Goal: Information Seeking & Learning: Learn about a topic

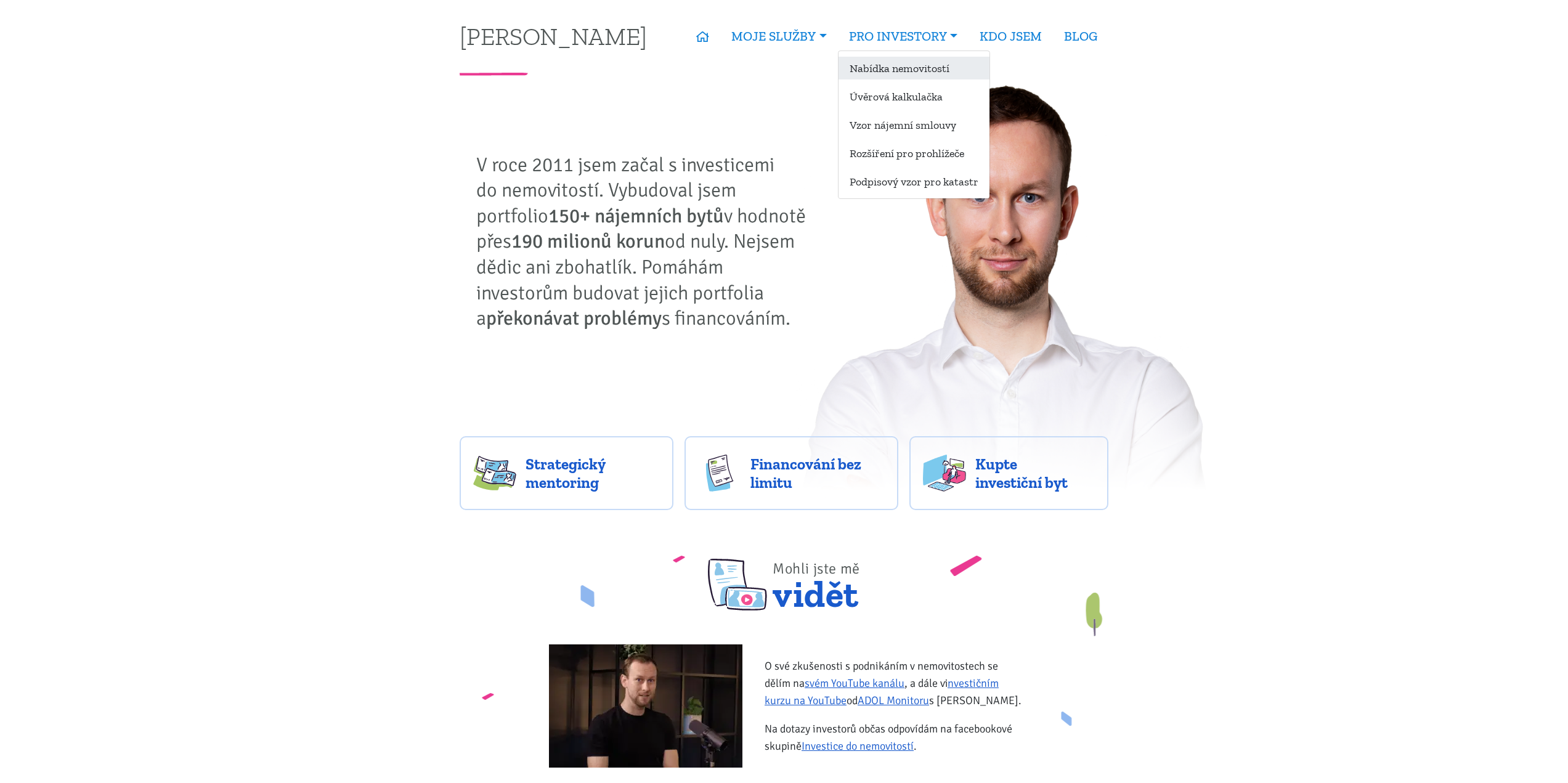
click at [912, 65] on link "Nabídka nemovitostí" at bounding box center [913, 68] width 151 height 23
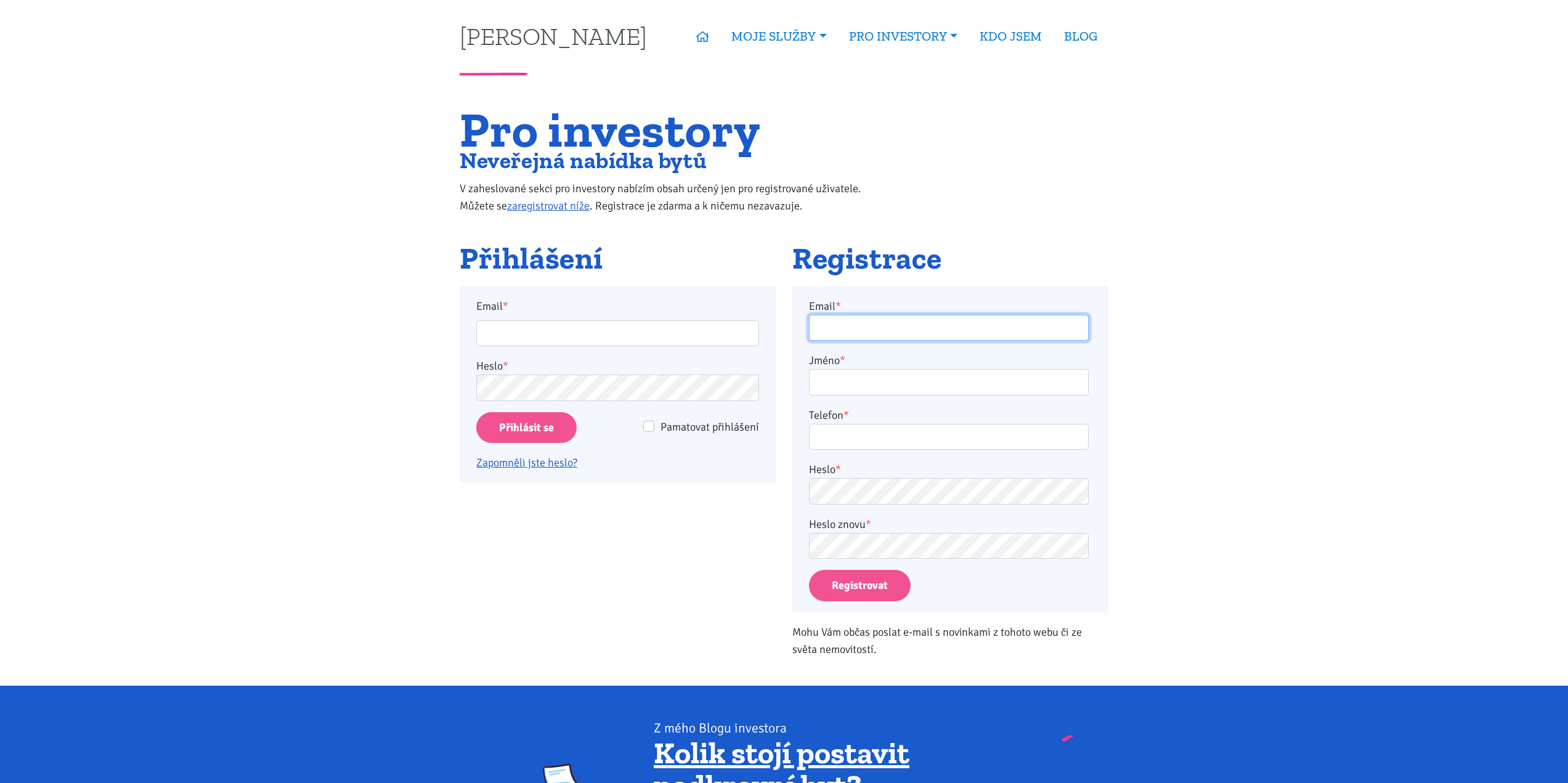
type input "tom@tk1.cz"
click at [563, 421] on input "Přihlásit se" at bounding box center [526, 428] width 100 height 31
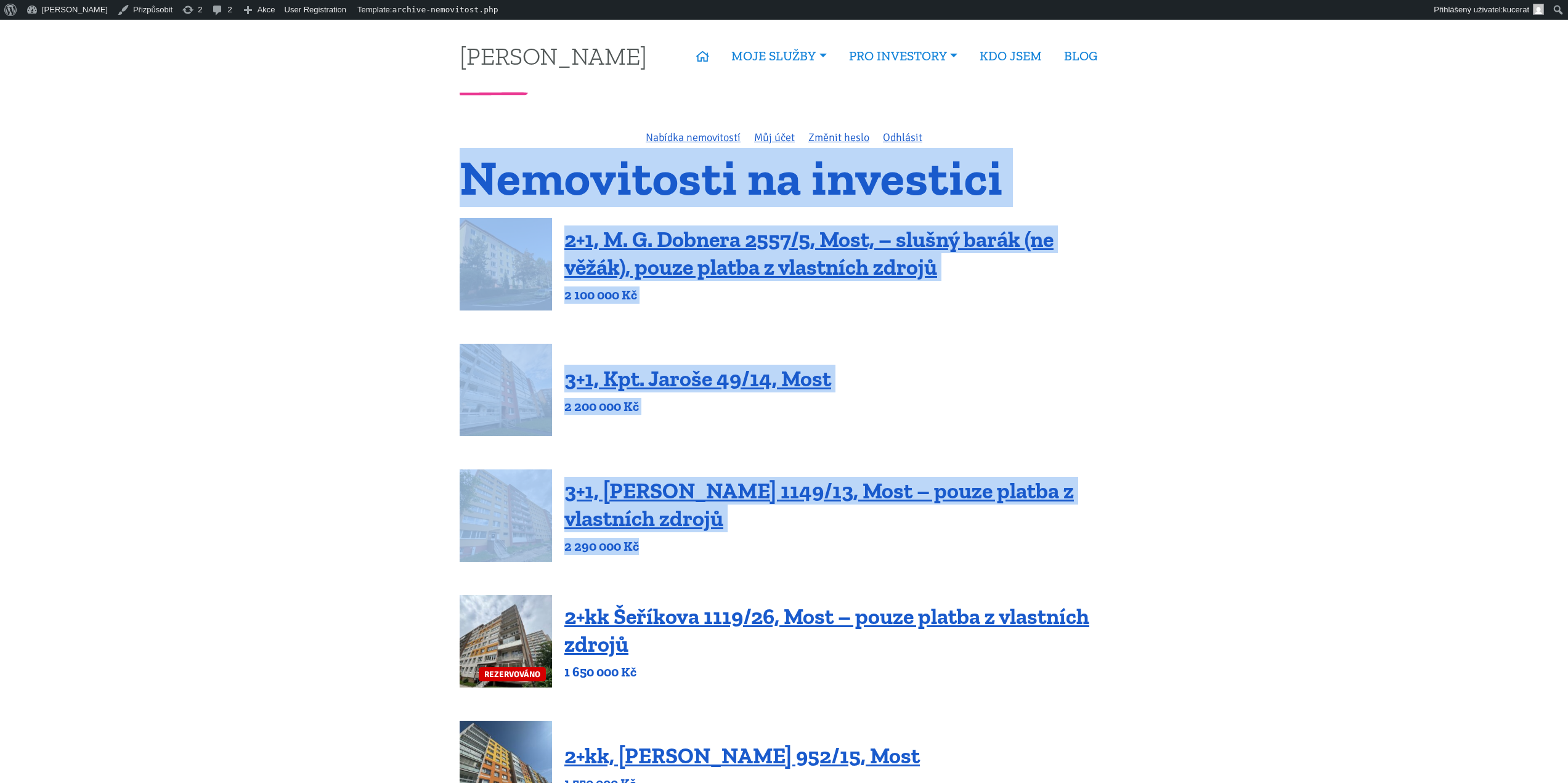
drag, startPoint x: 387, startPoint y: 152, endPoint x: 1195, endPoint y: 553, distance: 902.0
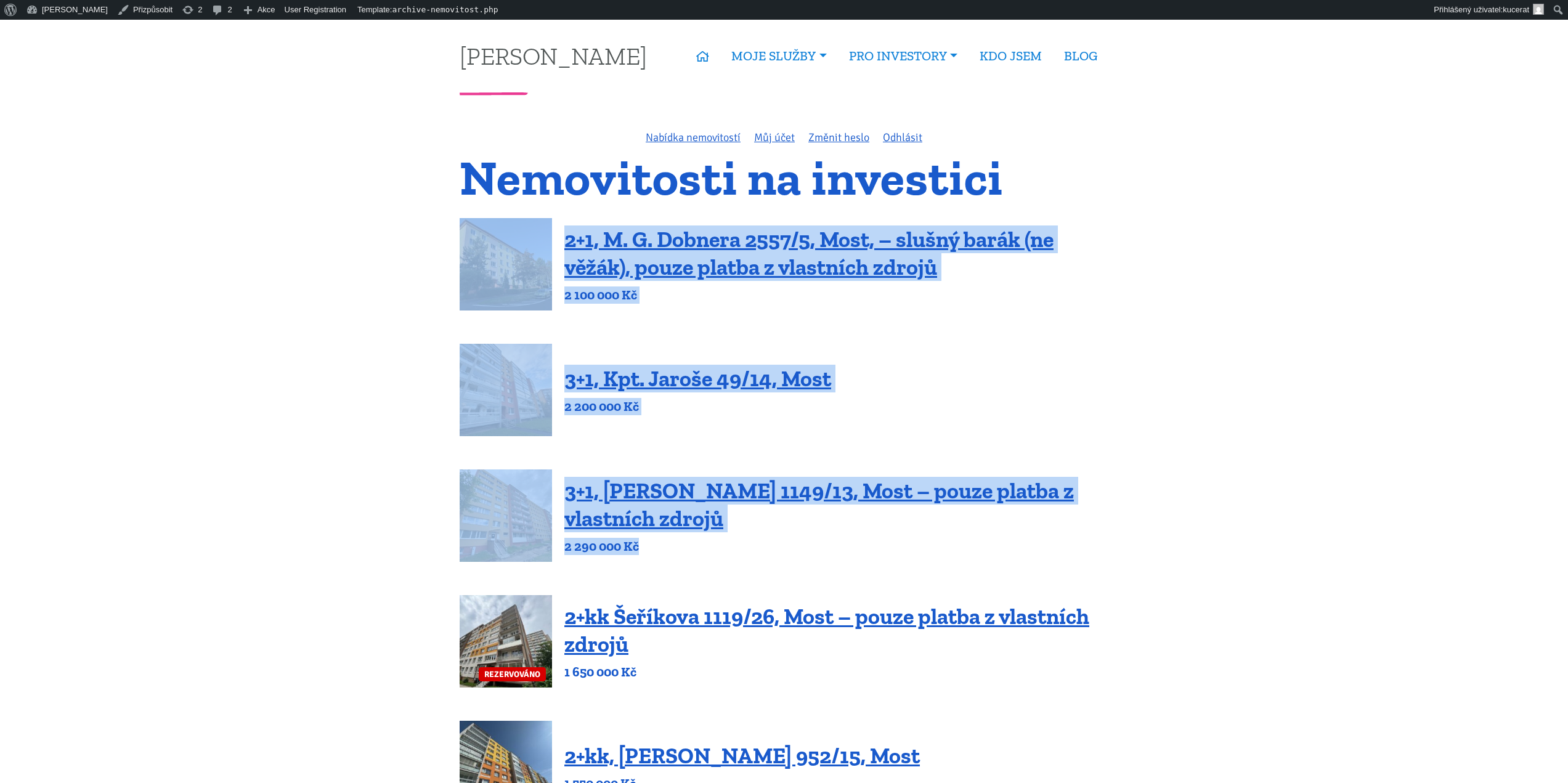
drag, startPoint x: 1129, startPoint y: 553, endPoint x: 361, endPoint y: 203, distance: 844.0
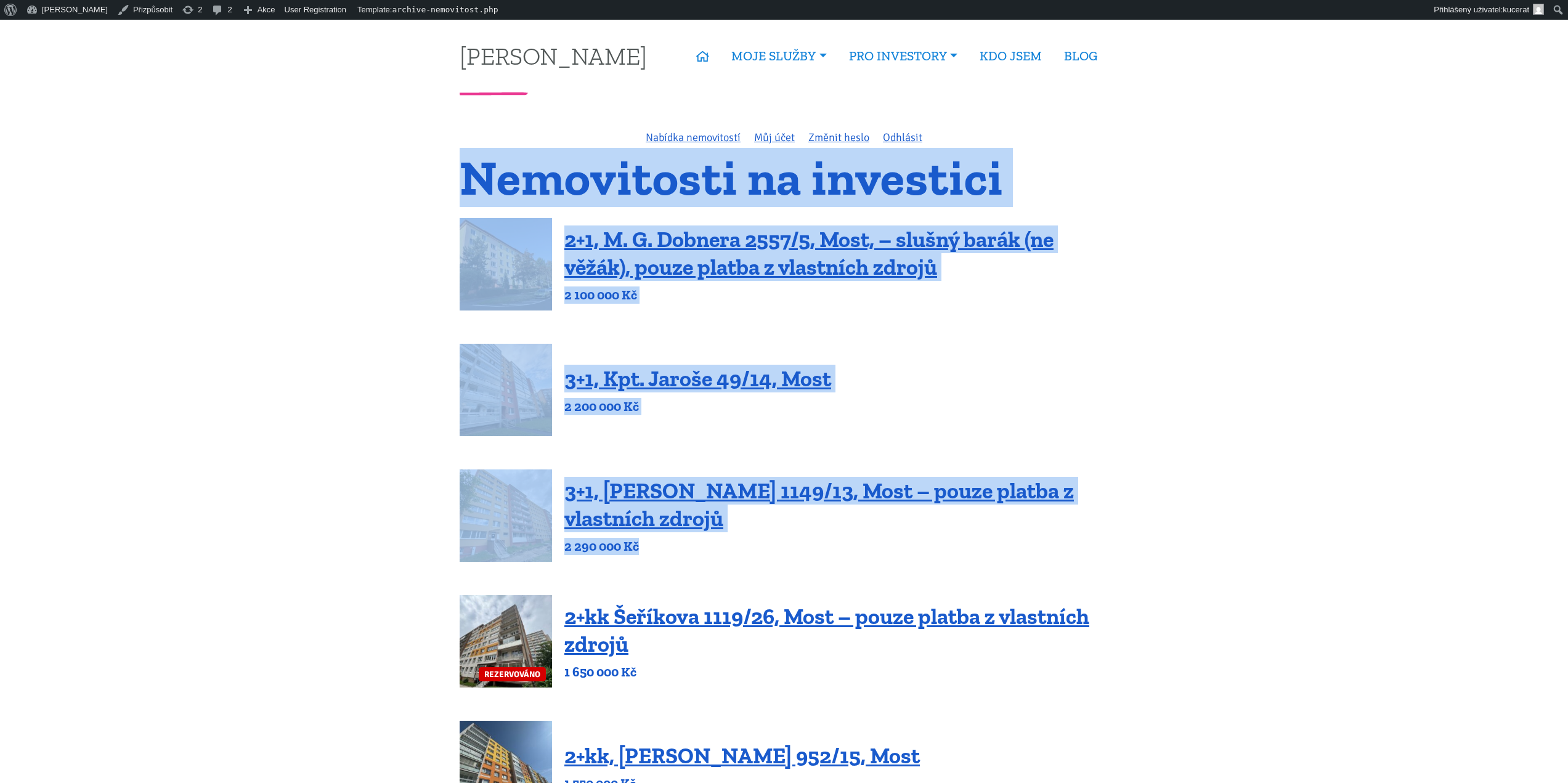
drag, startPoint x: 393, startPoint y: 188, endPoint x: 844, endPoint y: 537, distance: 570.3
click at [844, 537] on div "3+1, Jaroslava Haška 1149/13, Most – pouze platba z vlastních zdrojů 2 290 000 …" at bounding box center [836, 515] width 544 height 78
drag, startPoint x: 814, startPoint y: 540, endPoint x: 376, endPoint y: 179, distance: 567.6
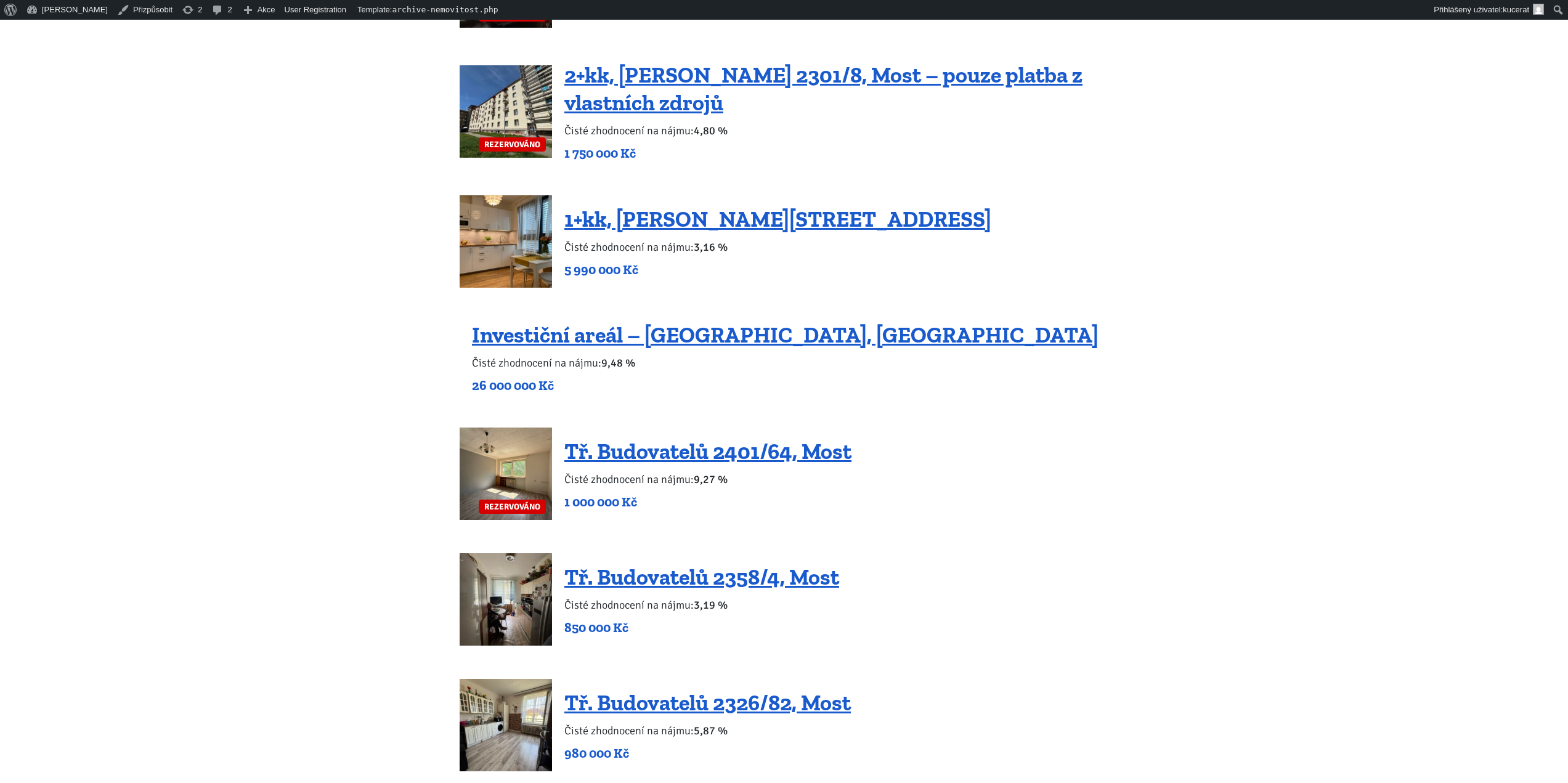
scroll to position [1047, 0]
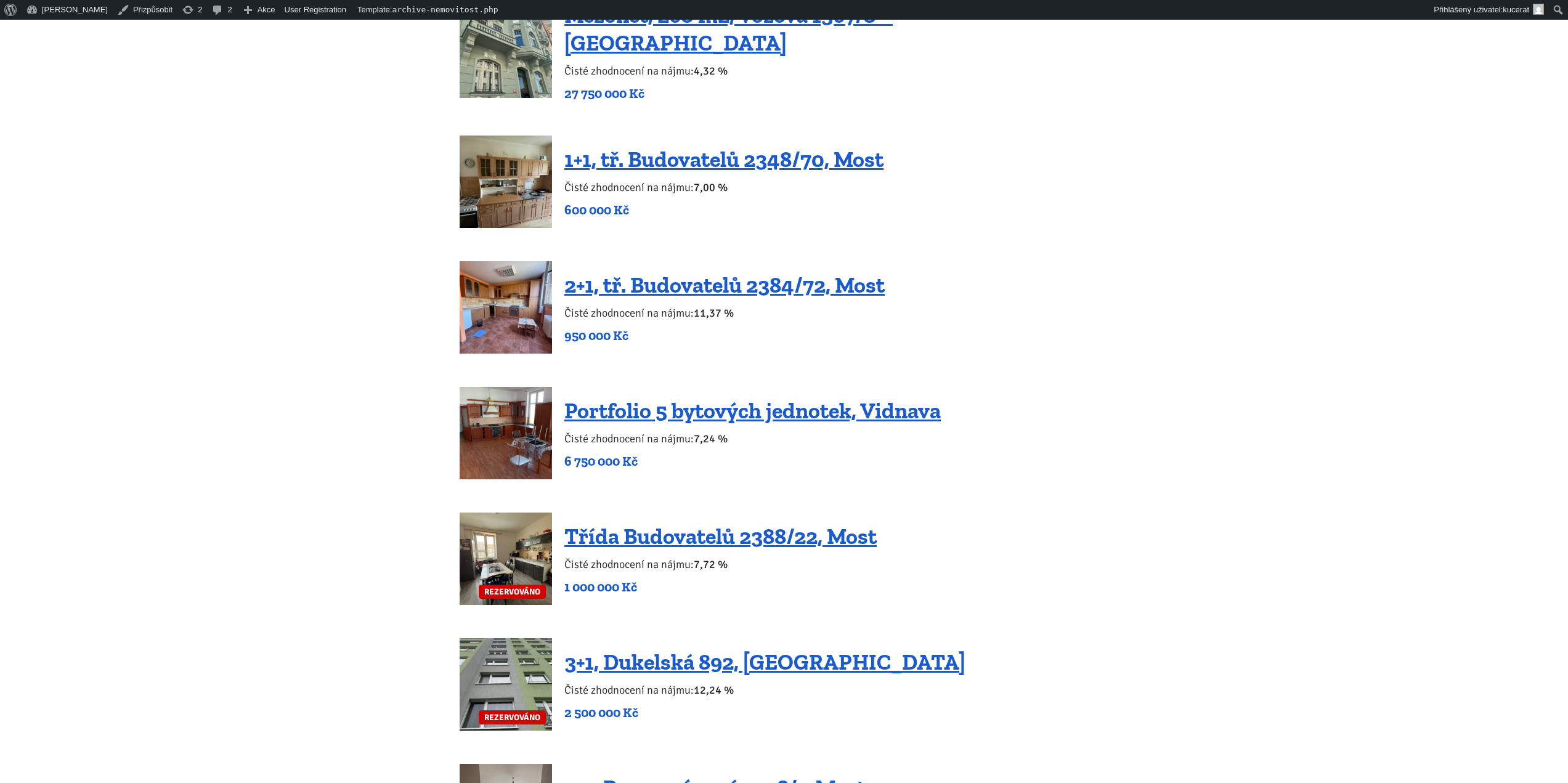
drag, startPoint x: 395, startPoint y: 299, endPoint x: 400, endPoint y: 430, distance: 131.1
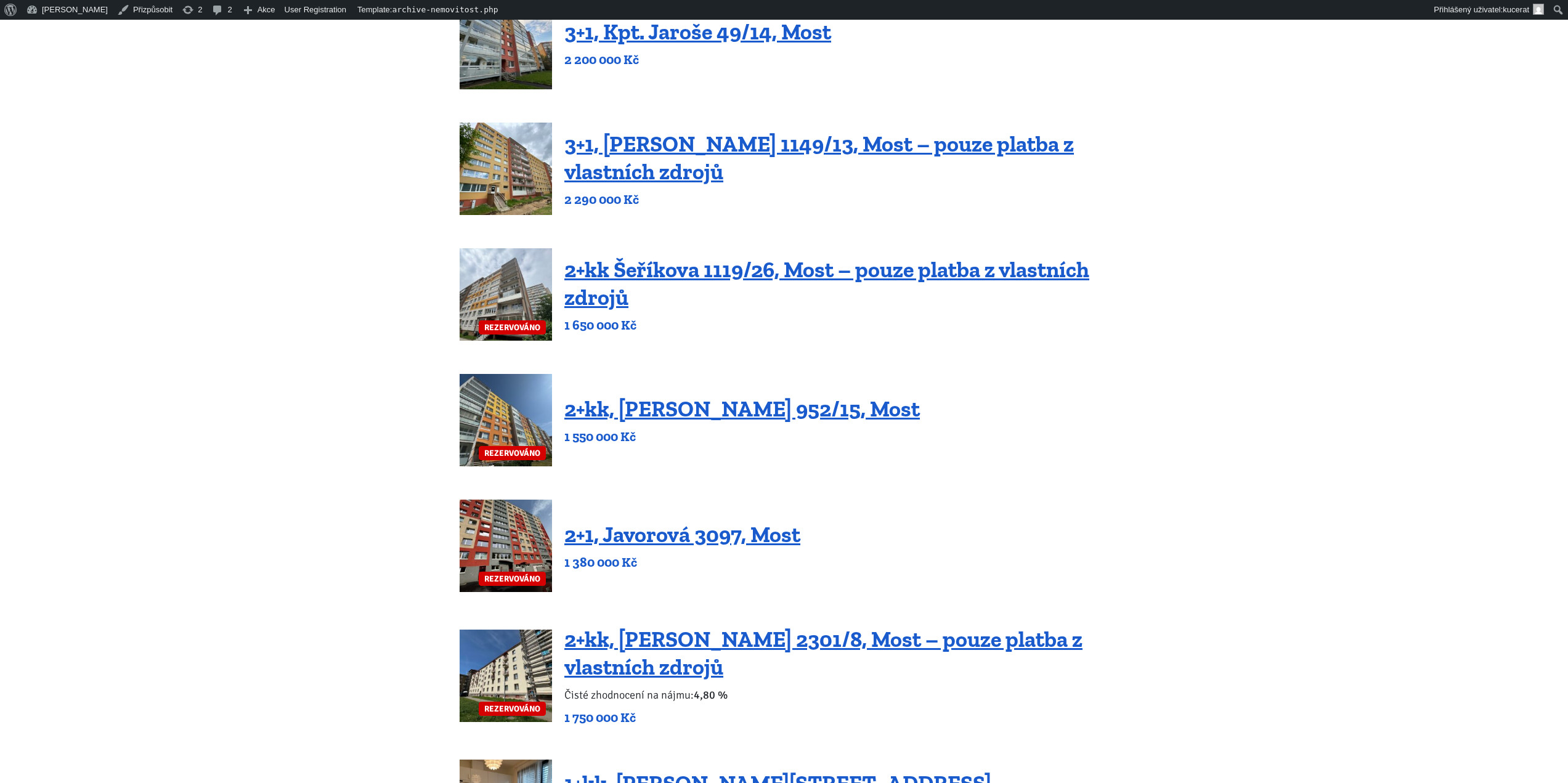
scroll to position [0, 0]
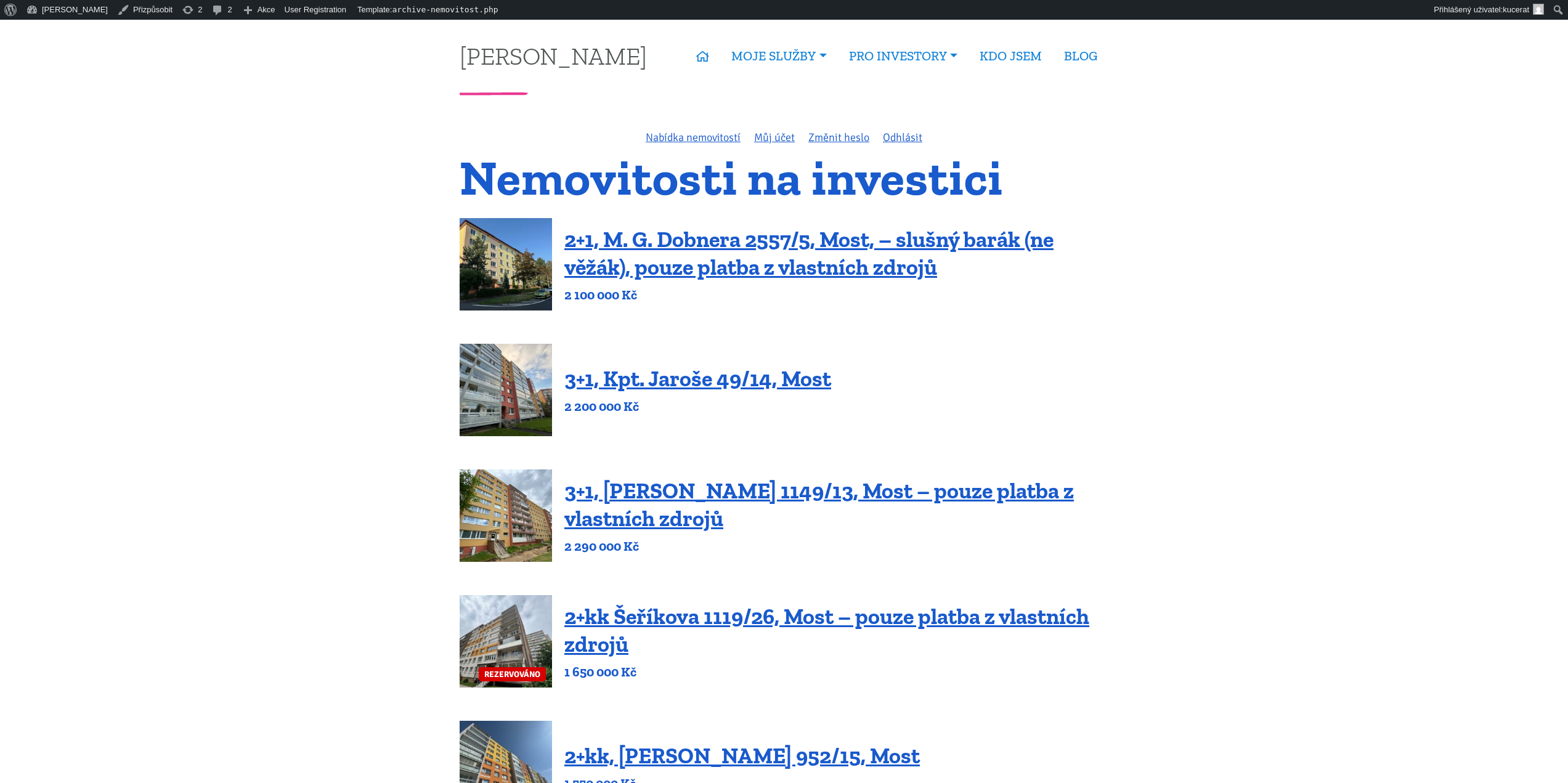
drag, startPoint x: 400, startPoint y: 430, endPoint x: 375, endPoint y: 239, distance: 192.6
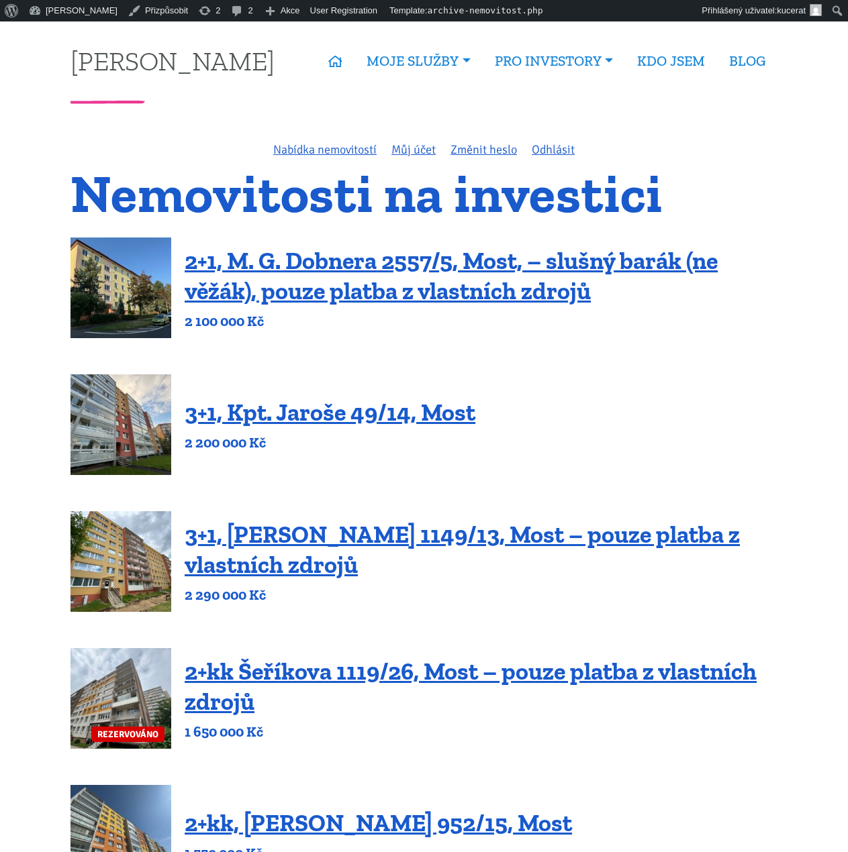
click at [620, 385] on div "3+1, Kpt. Jaroše 49/14, Most 2 200 000 Kč" at bounding box center [423, 425] width 707 height 101
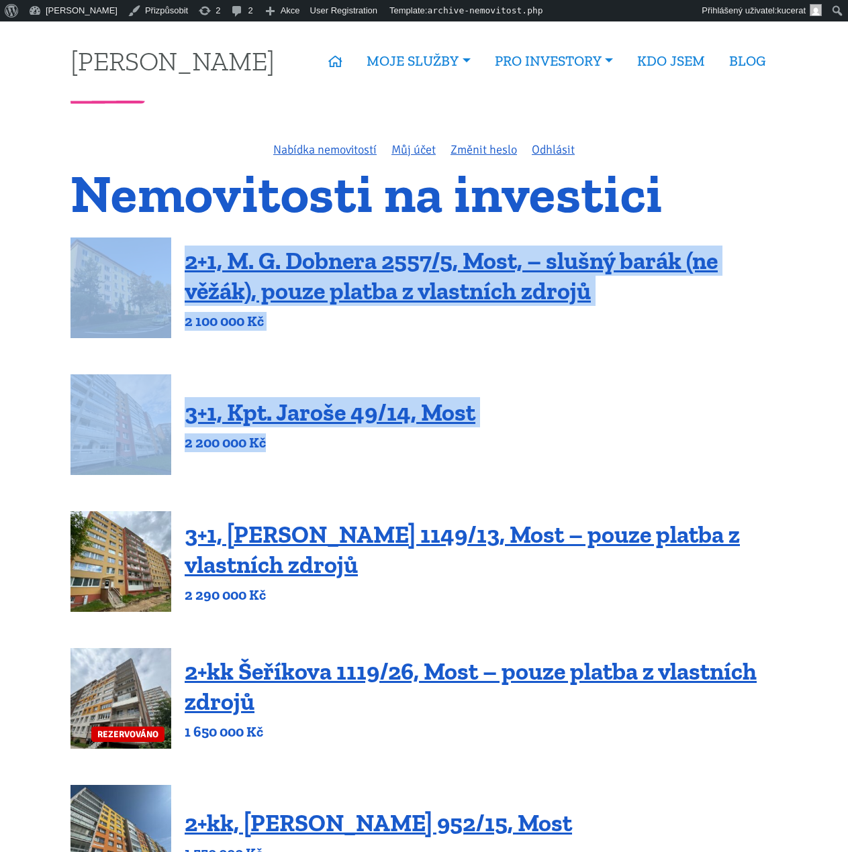
drag, startPoint x: 557, startPoint y: 435, endPoint x: 14, endPoint y: 246, distance: 575.0
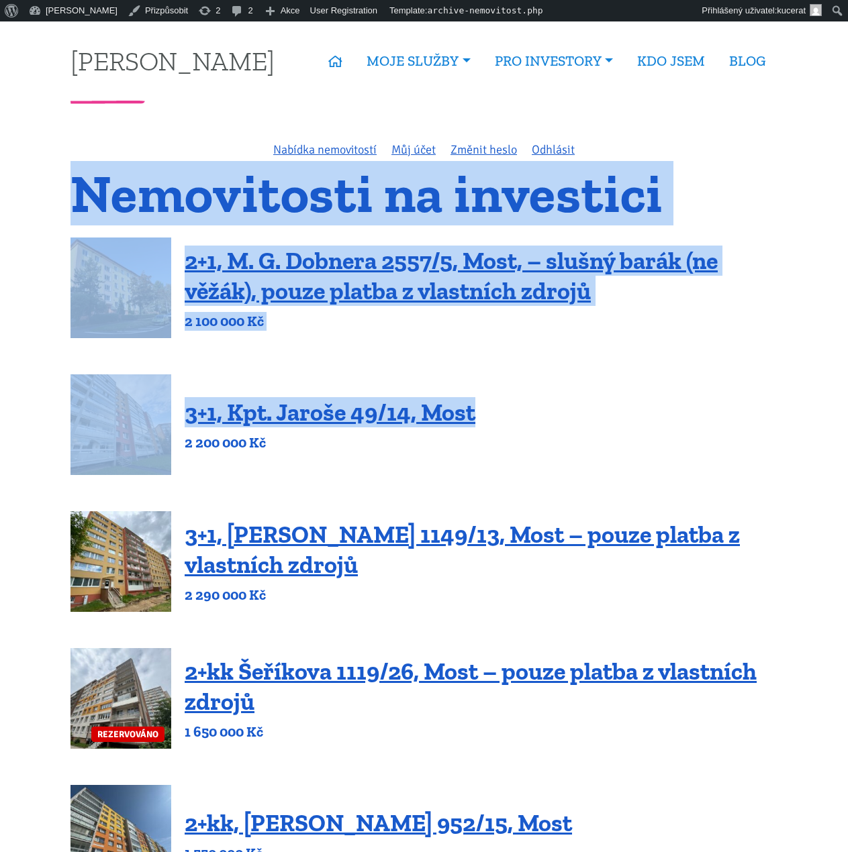
drag, startPoint x: 54, startPoint y: 196, endPoint x: 581, endPoint y: 428, distance: 575.5
click at [581, 428] on div "3+1, Kpt. Jaroše 49/14, Most 2 200 000 Kč" at bounding box center [423, 425] width 707 height 101
drag, startPoint x: 550, startPoint y: 444, endPoint x: 55, endPoint y: 203, distance: 550.2
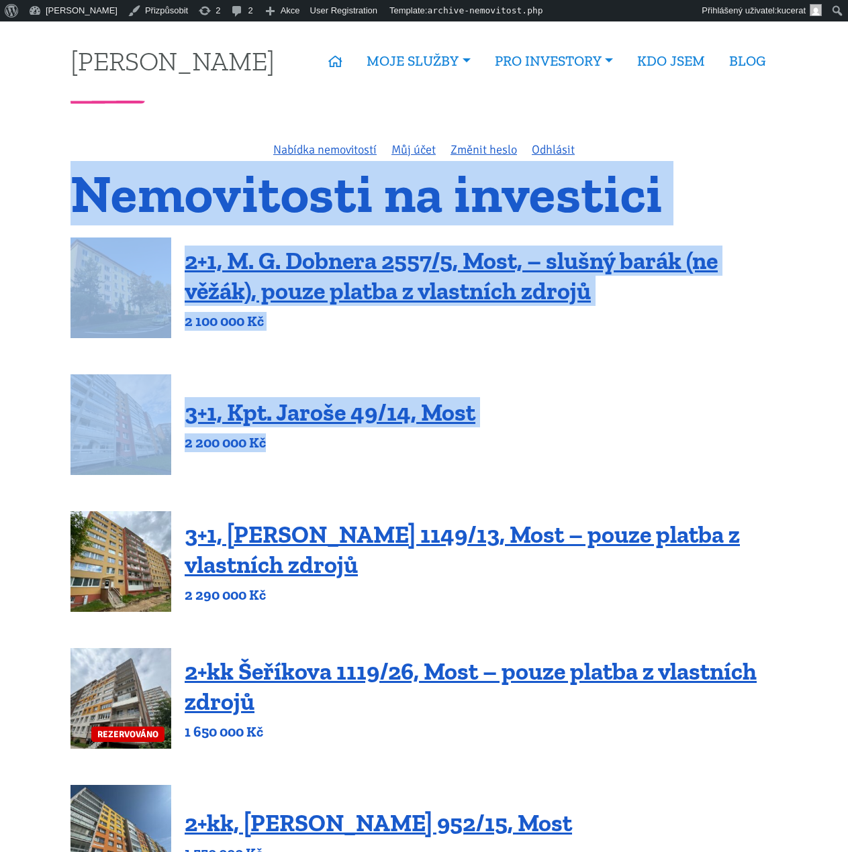
drag, startPoint x: 58, startPoint y: 201, endPoint x: 683, endPoint y: 385, distance: 651.5
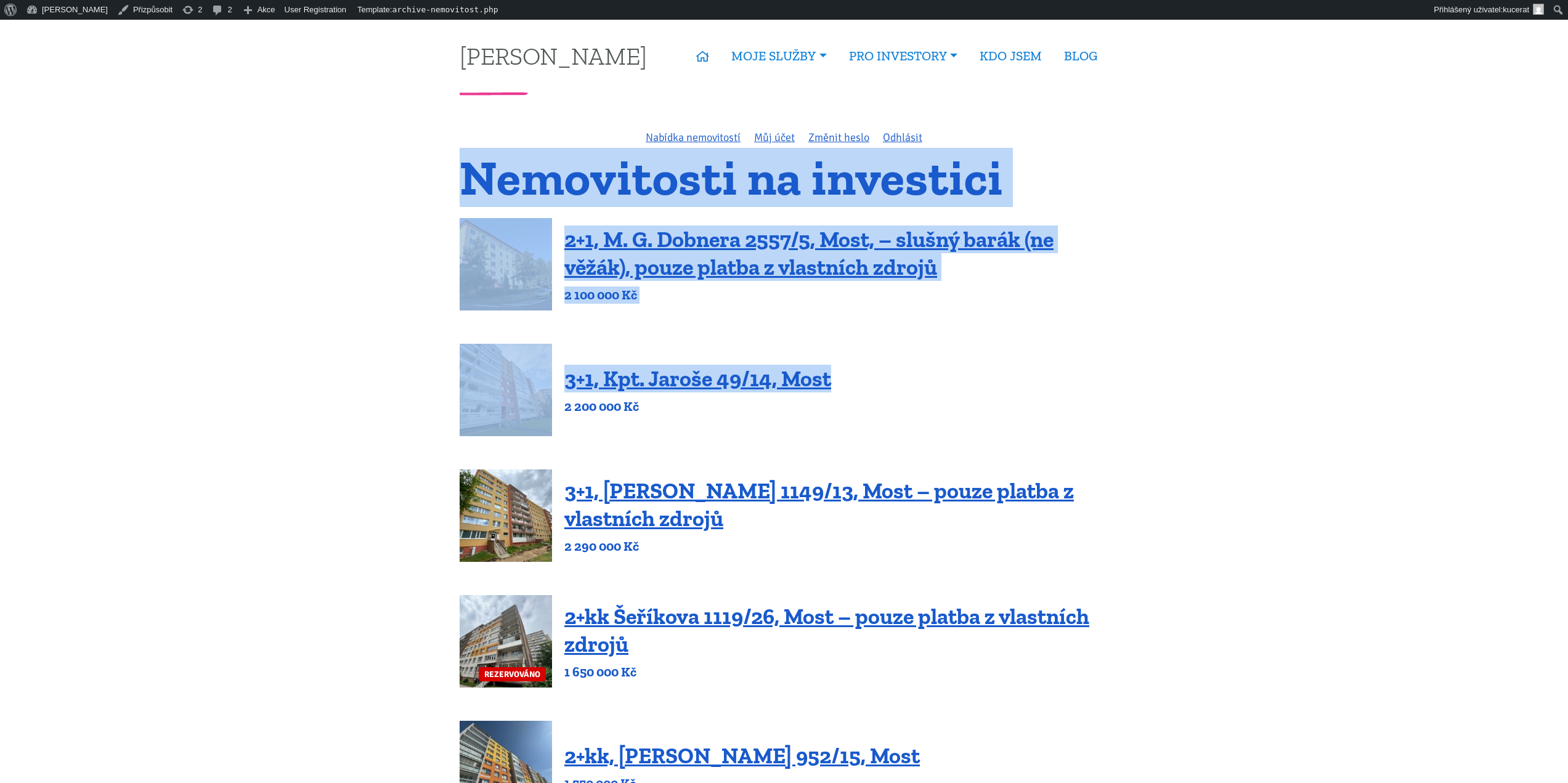
drag, startPoint x: 409, startPoint y: 177, endPoint x: 975, endPoint y: 425, distance: 617.9
click at [975, 425] on div "3+1, Kpt. Jaroše 49/14, Most 2 200 000 Kč" at bounding box center [784, 390] width 649 height 93
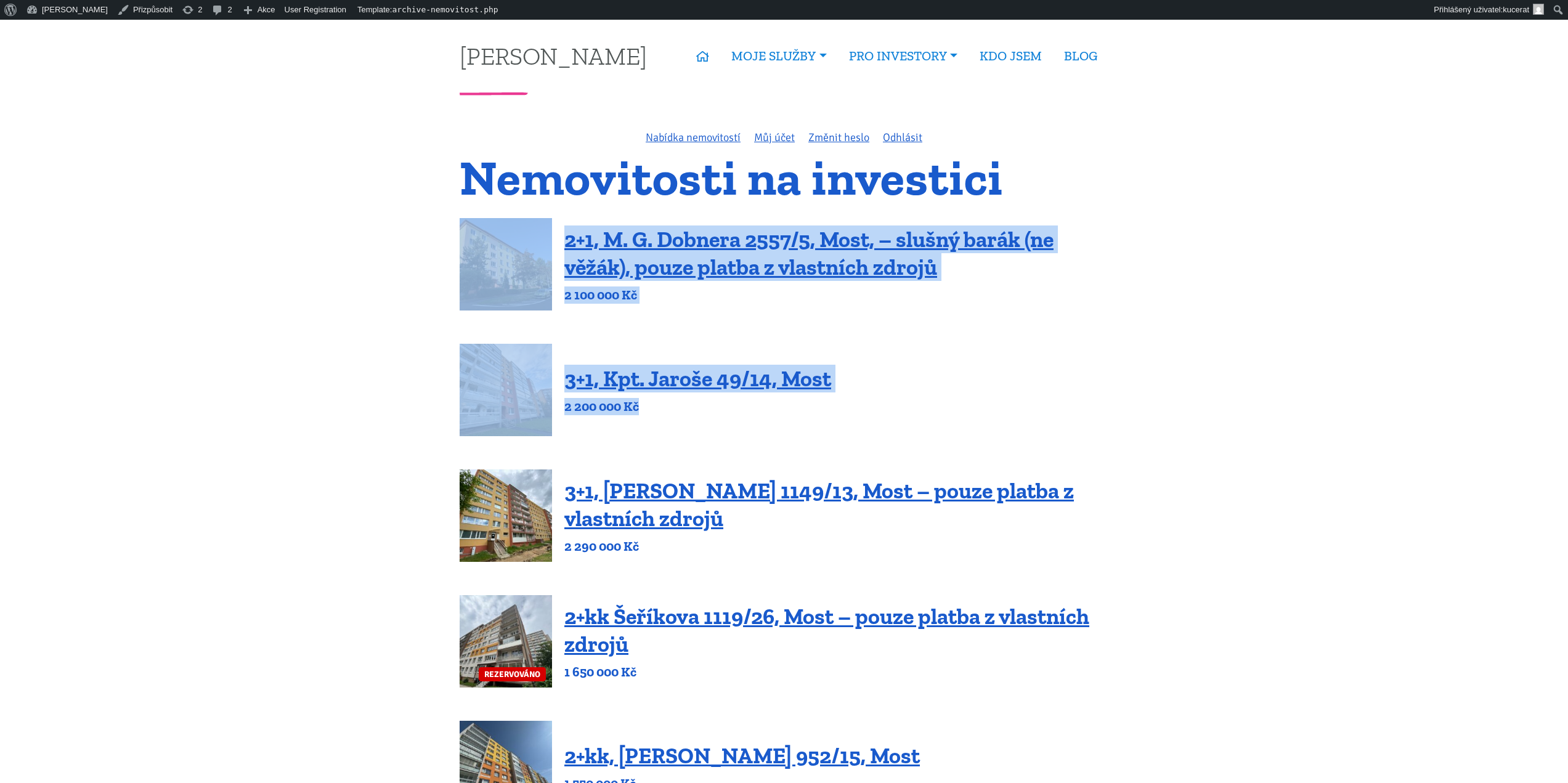
drag, startPoint x: 938, startPoint y: 419, endPoint x: 426, endPoint y: 200, distance: 556.9
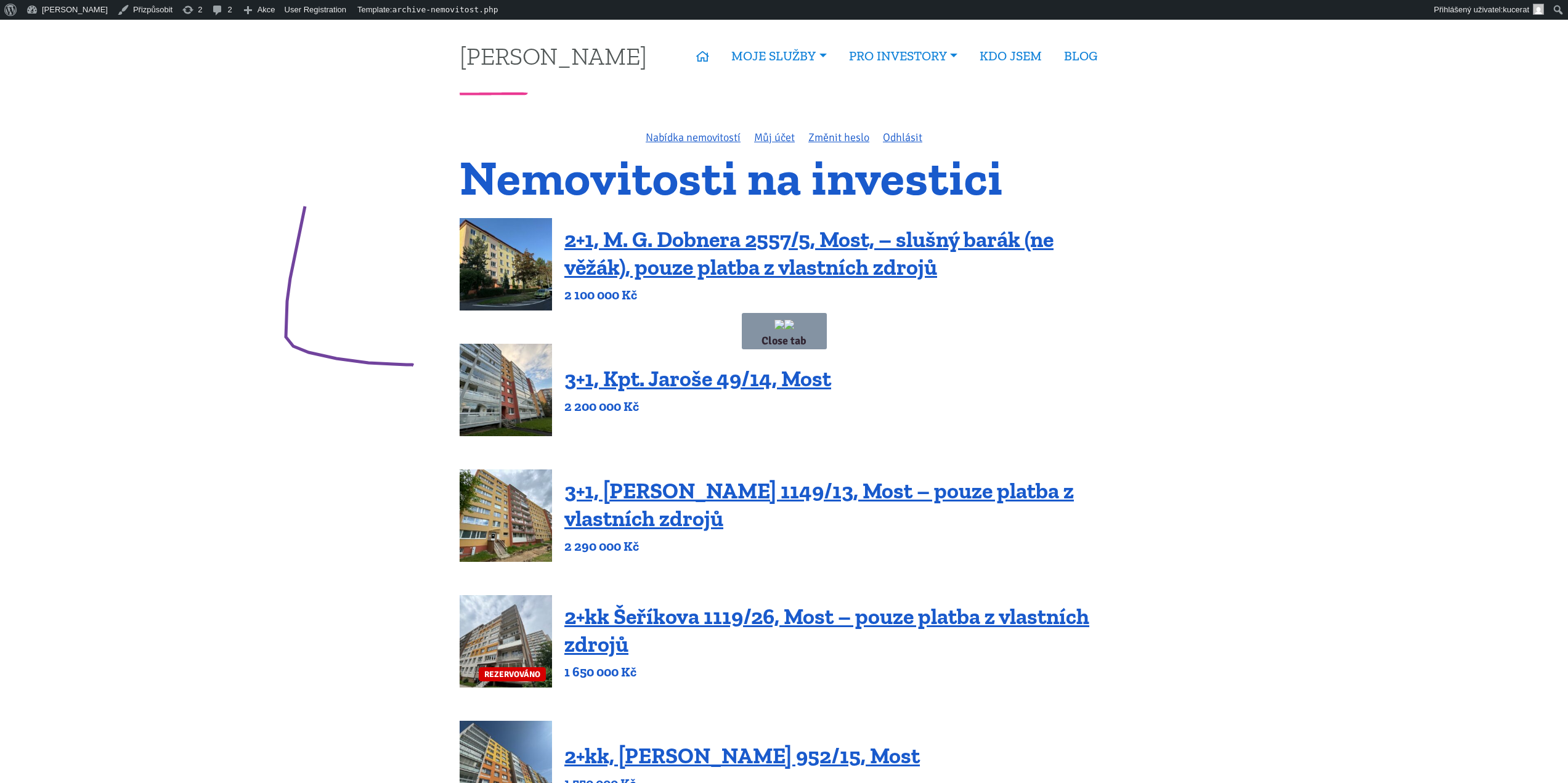
drag, startPoint x: 308, startPoint y: 192, endPoint x: 305, endPoint y: 207, distance: 15.3
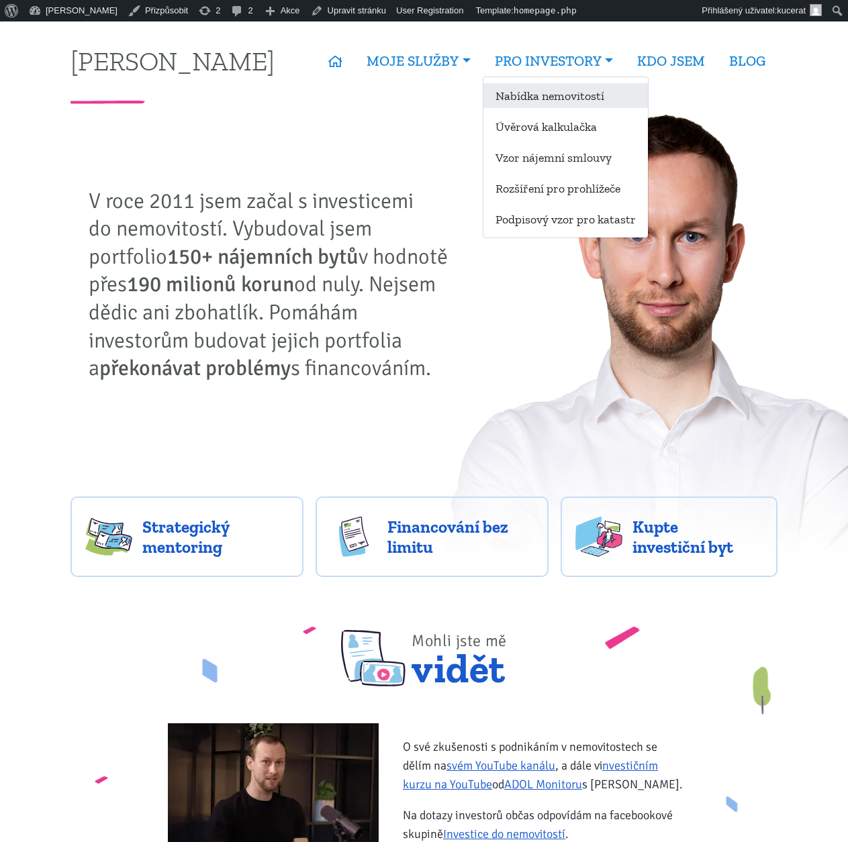
click at [561, 103] on link "Nabídka nemovitostí" at bounding box center [565, 95] width 164 height 25
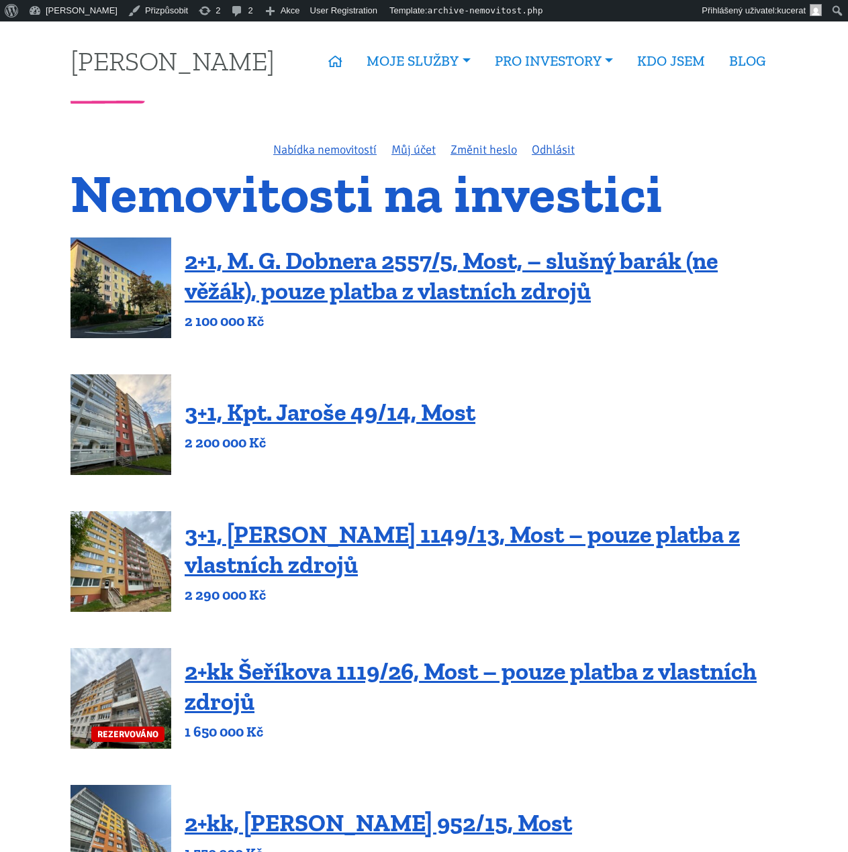
click at [717, 448] on div "3+1, Kpt. Jaroše 49/14, Most 2 200 000 Kč" at bounding box center [423, 425] width 707 height 101
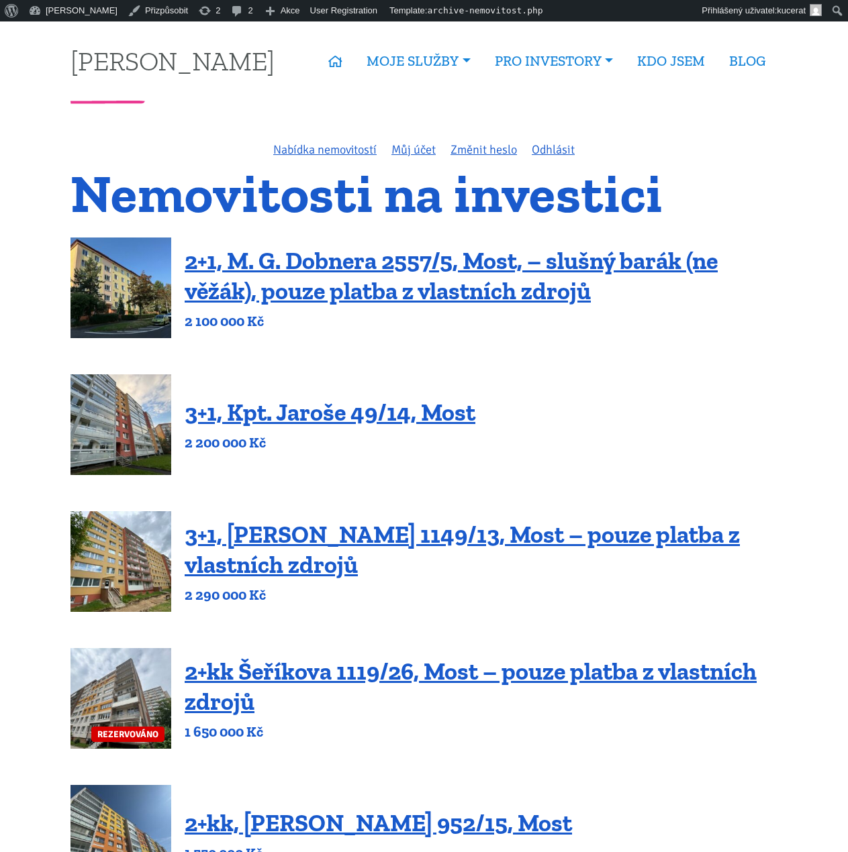
click at [427, 326] on p "2 100 000 Kč" at bounding box center [481, 321] width 593 height 19
click at [426, 337] on div "2+1, M. G. Dobnera 2557/5, Most, – slušný barák (ne věžák), pouze platba z vlas…" at bounding box center [423, 288] width 707 height 101
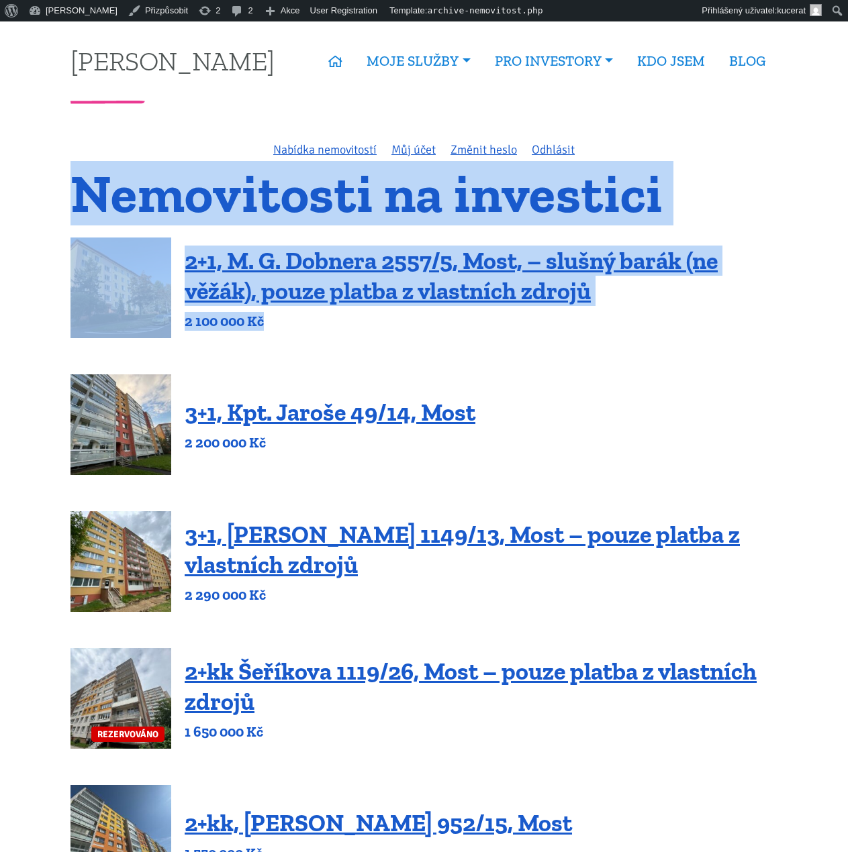
drag, startPoint x: 412, startPoint y: 332, endPoint x: 28, endPoint y: 181, distance: 412.3
drag, startPoint x: 40, startPoint y: 187, endPoint x: 389, endPoint y: 316, distance: 371.4
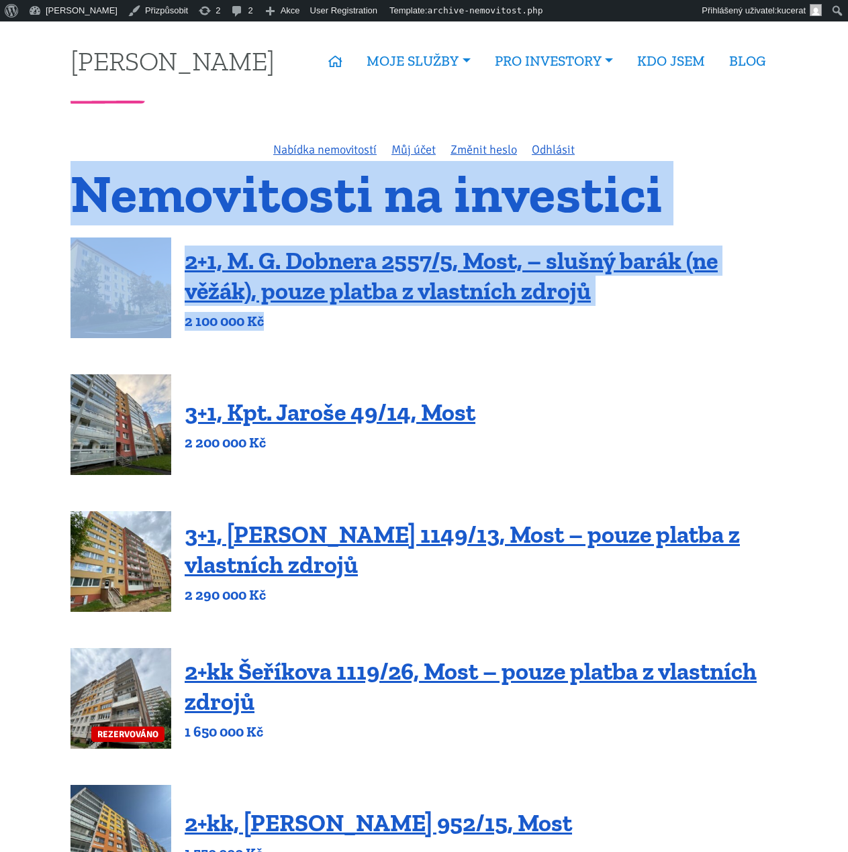
click at [389, 316] on p "2 100 000 Kč" at bounding box center [481, 321] width 593 height 19
drag, startPoint x: 368, startPoint y: 319, endPoint x: 43, endPoint y: 183, distance: 352.0
drag, startPoint x: 50, startPoint y: 187, endPoint x: 353, endPoint y: 319, distance: 330.3
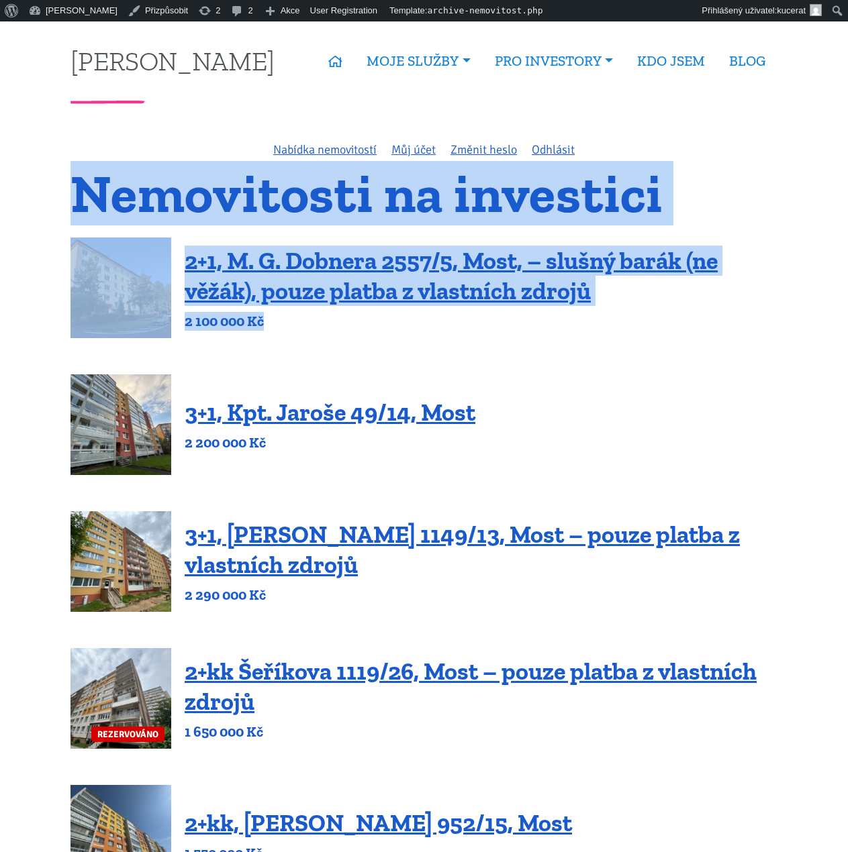
click at [353, 319] on p "2 100 000 Kč" at bounding box center [481, 321] width 593 height 19
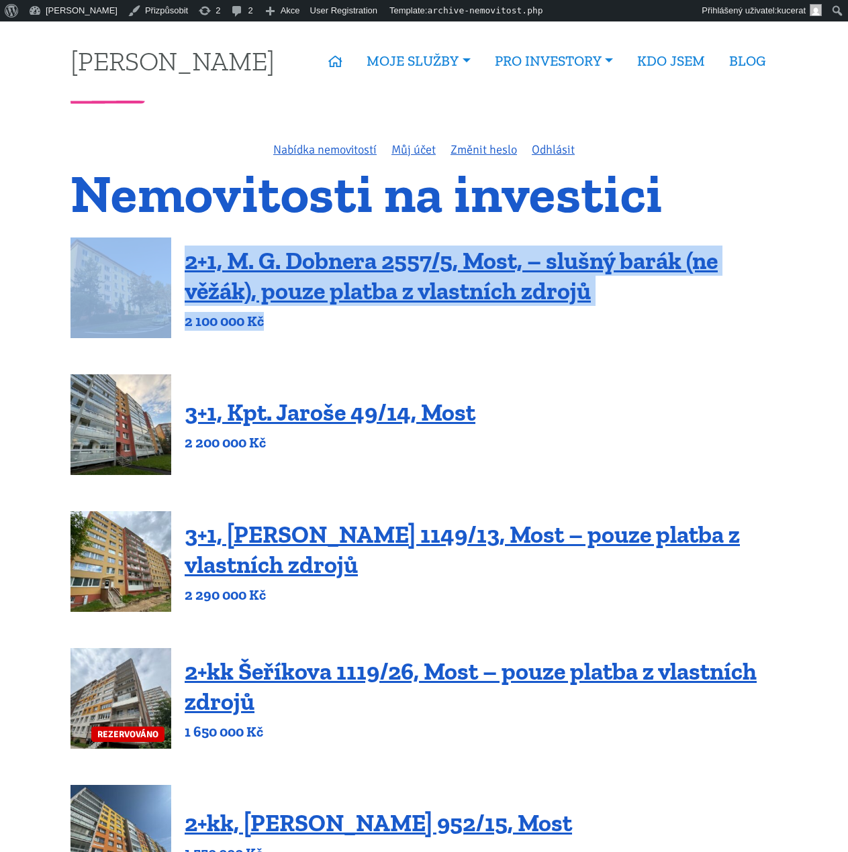
drag, startPoint x: 317, startPoint y: 326, endPoint x: 47, endPoint y: 220, distance: 290.5
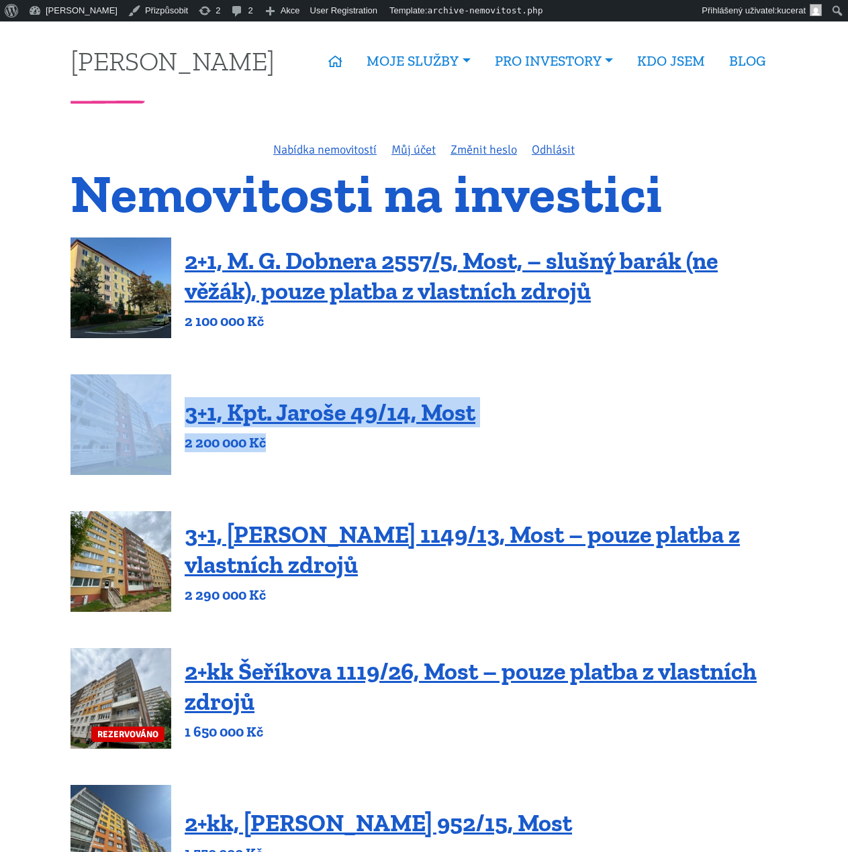
drag, startPoint x: 278, startPoint y: 444, endPoint x: 31, endPoint y: 424, distance: 247.8
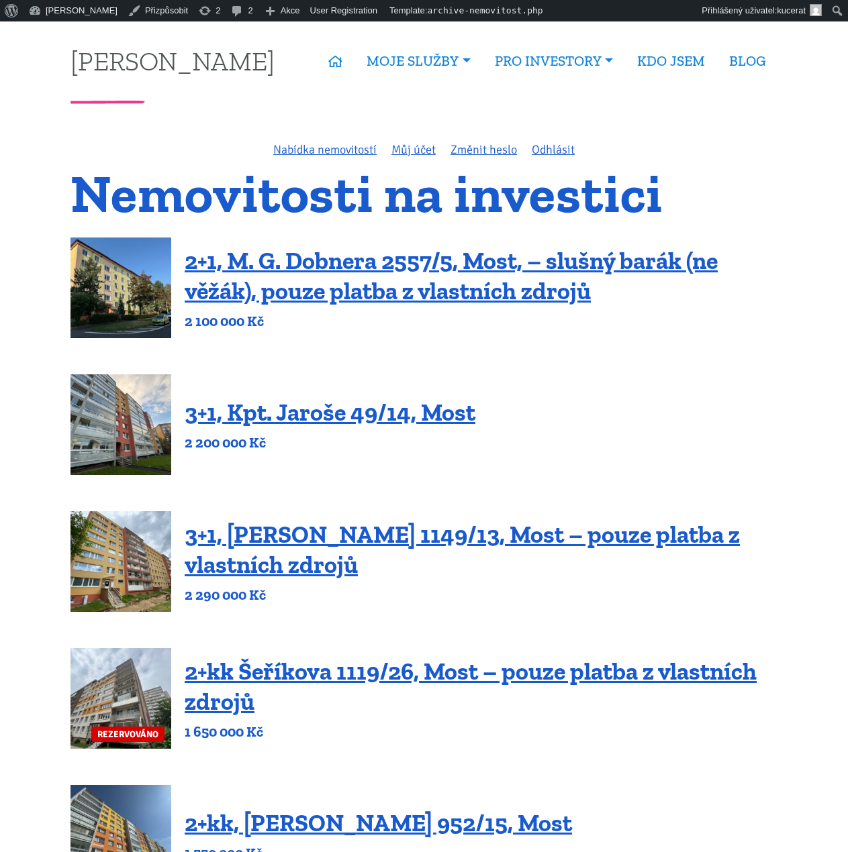
drag, startPoint x: 601, startPoint y: 524, endPoint x: 536, endPoint y: 184, distance: 346.4
drag, startPoint x: 760, startPoint y: 518, endPoint x: 747, endPoint y: 162, distance: 356.6
drag, startPoint x: 650, startPoint y: 816, endPoint x: 53, endPoint y: 407, distance: 724.2
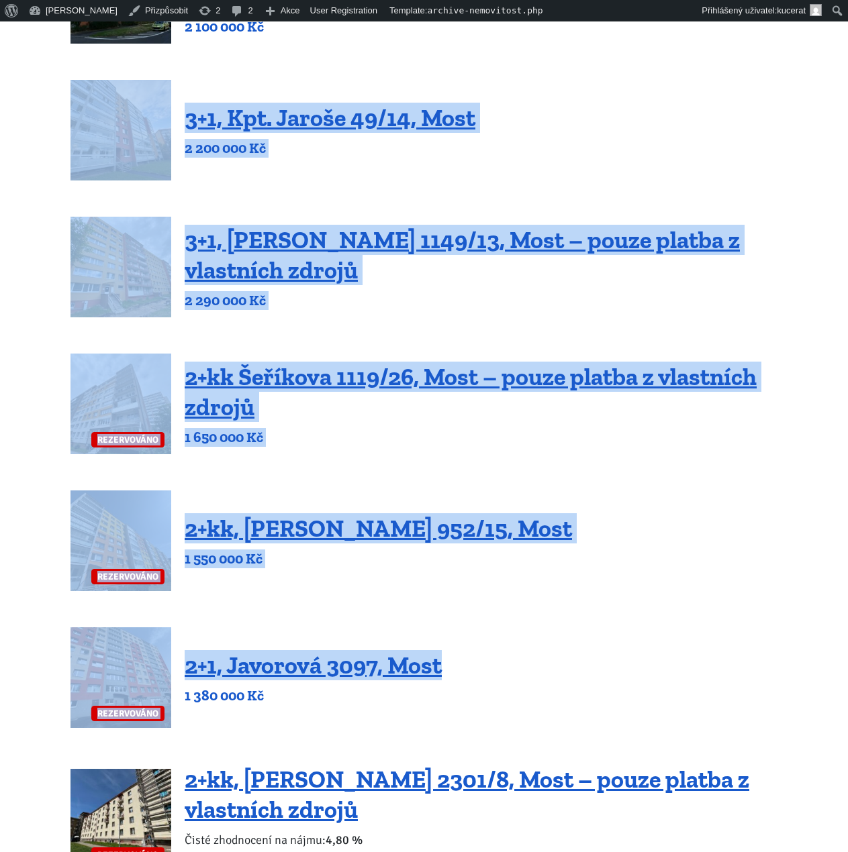
scroll to position [336, 0]
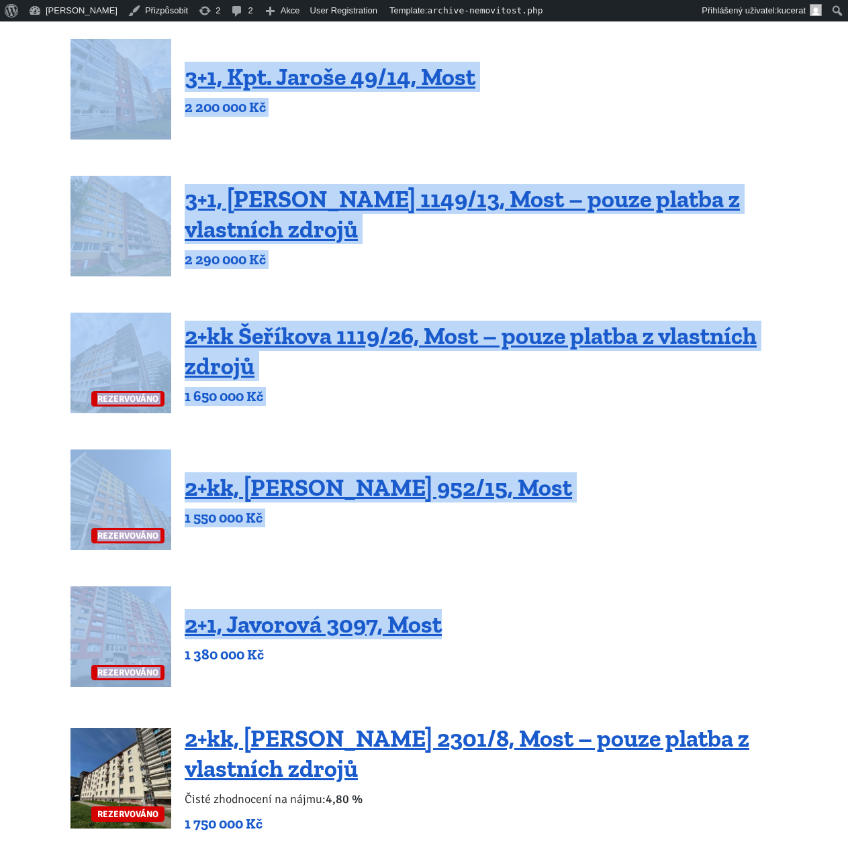
drag, startPoint x: 53, startPoint y: 389, endPoint x: 614, endPoint y: 565, distance: 588.0
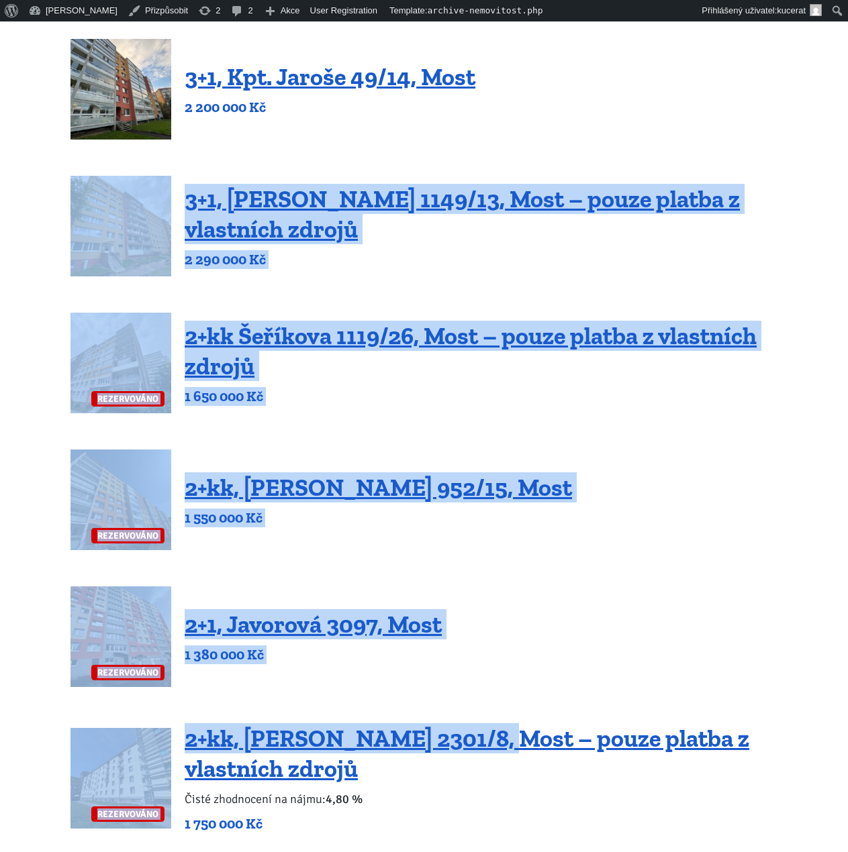
drag, startPoint x: 493, startPoint y: 696, endPoint x: 33, endPoint y: 236, distance: 650.2
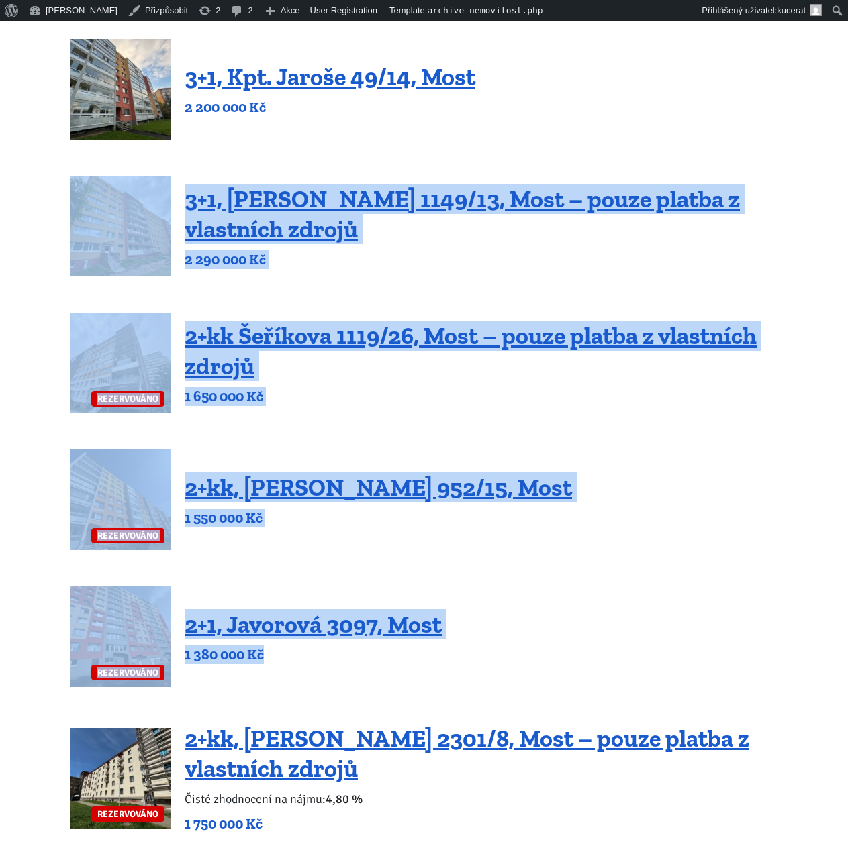
drag, startPoint x: 36, startPoint y: 220, endPoint x: 703, endPoint y: 652, distance: 794.9
click at [703, 652] on div "REZERVOVÁNO 2+1, Javorová 3097, Most 1 380 000 Kč" at bounding box center [423, 637] width 707 height 101
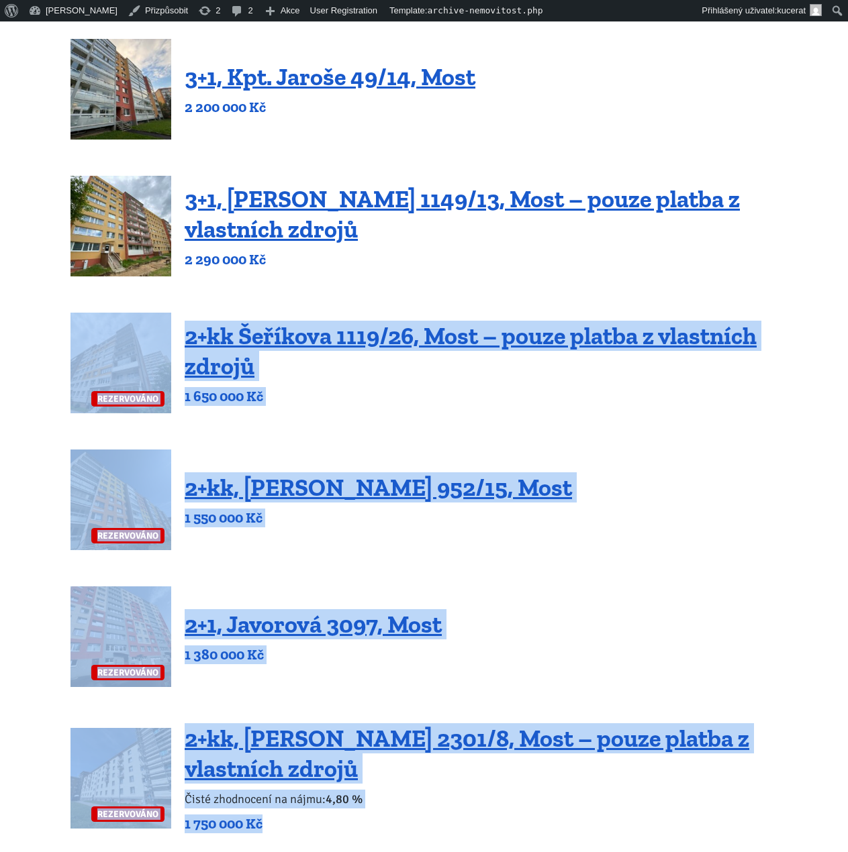
drag, startPoint x: 399, startPoint y: 821, endPoint x: 28, endPoint y: 318, distance: 625.8
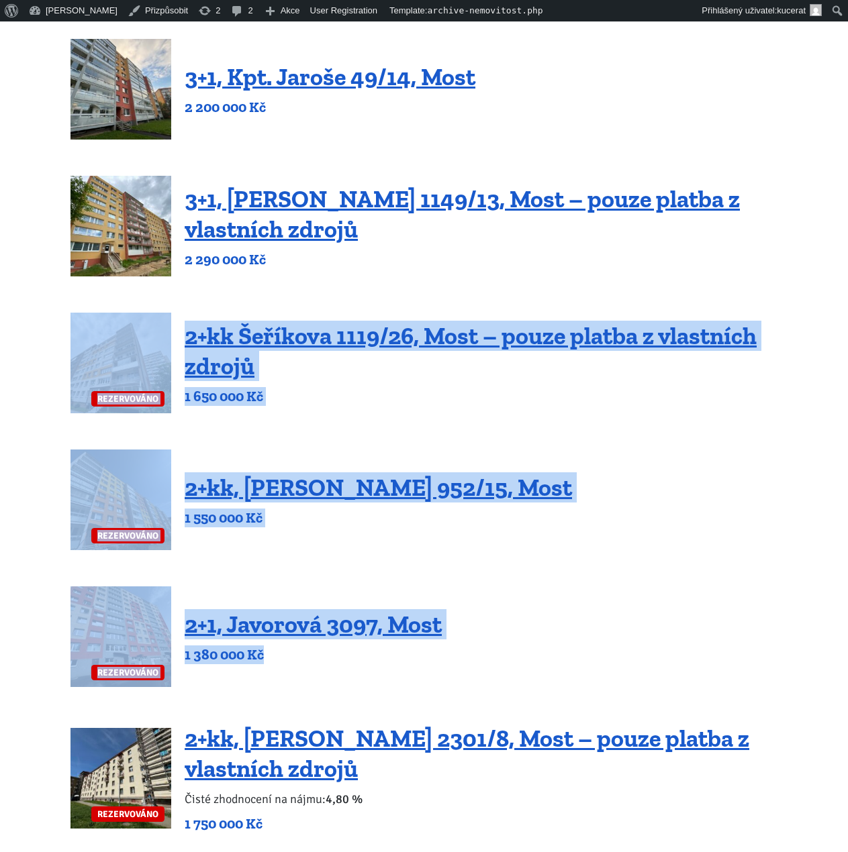
drag, startPoint x: 721, startPoint y: 644, endPoint x: 49, endPoint y: 344, distance: 736.4
drag, startPoint x: 47, startPoint y: 339, endPoint x: 572, endPoint y: 664, distance: 618.2
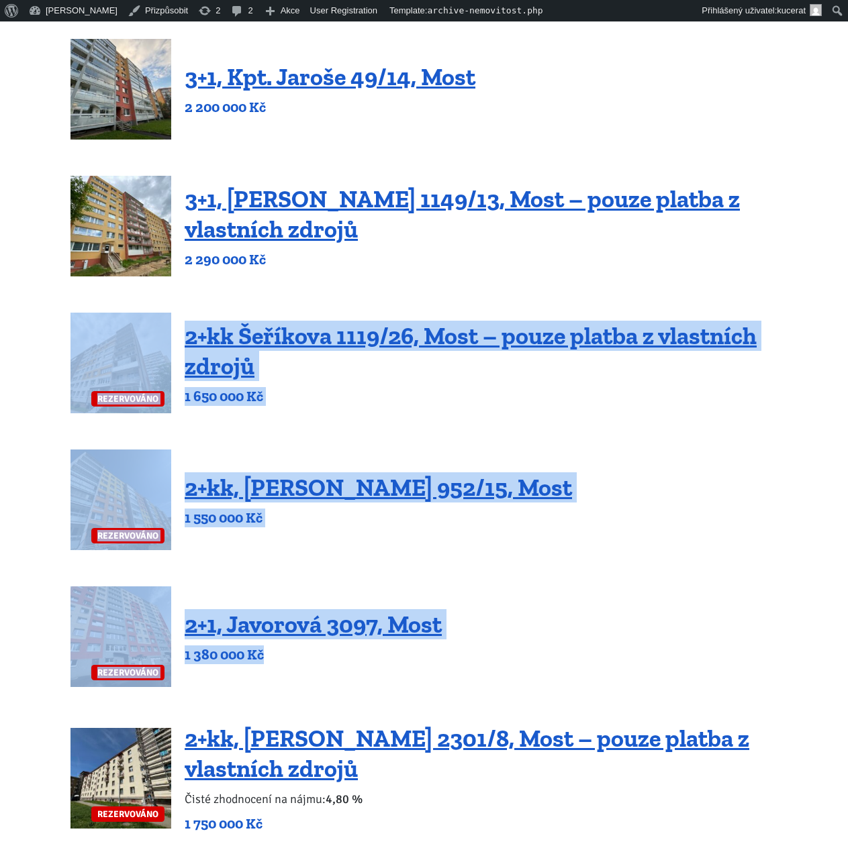
click at [572, 664] on div "REZERVOVÁNO 2+1, Javorová 3097, Most 1 380 000 Kč" at bounding box center [423, 637] width 707 height 101
drag, startPoint x: 542, startPoint y: 652, endPoint x: 27, endPoint y: 373, distance: 585.9
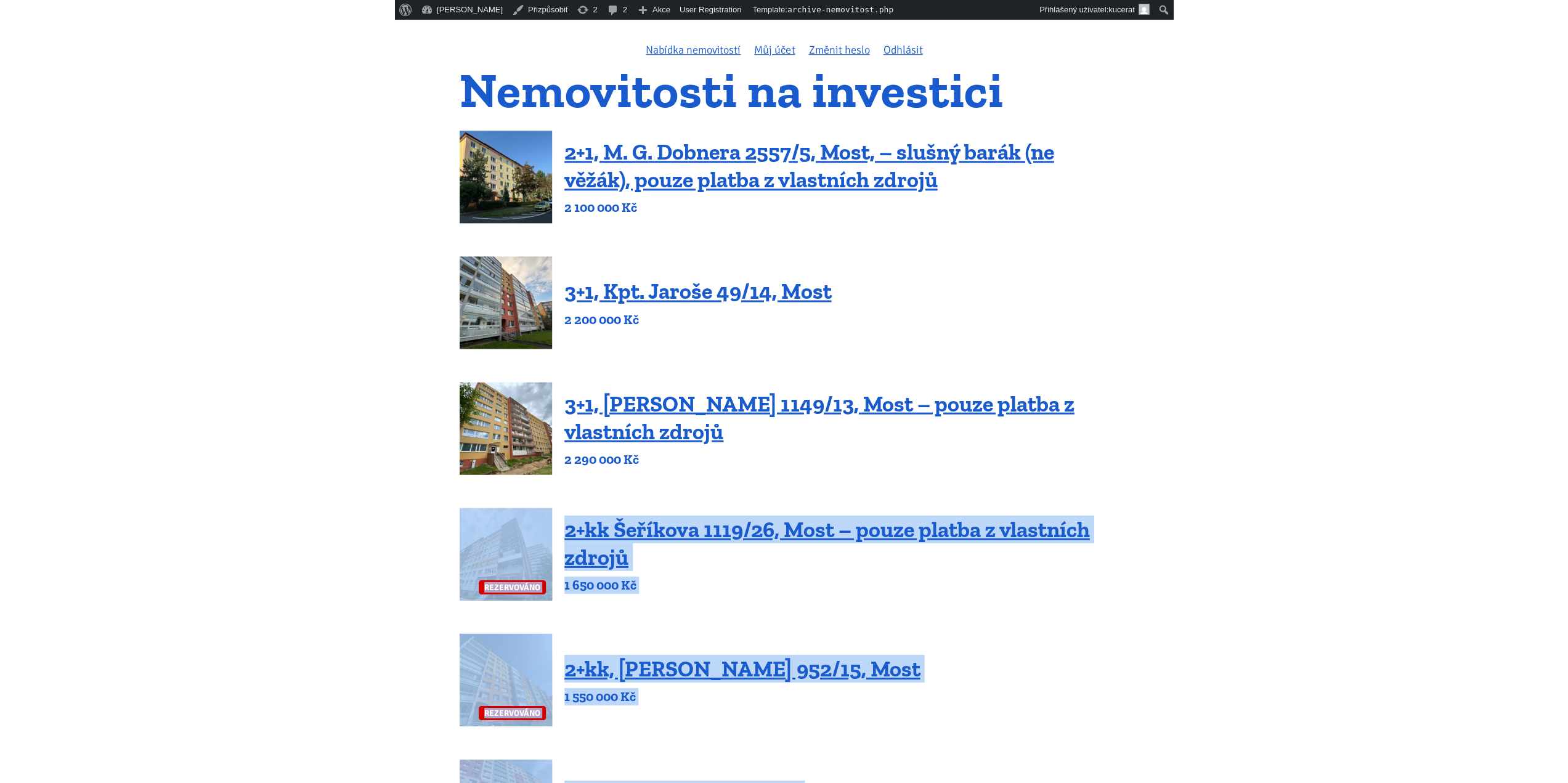
scroll to position [0, 0]
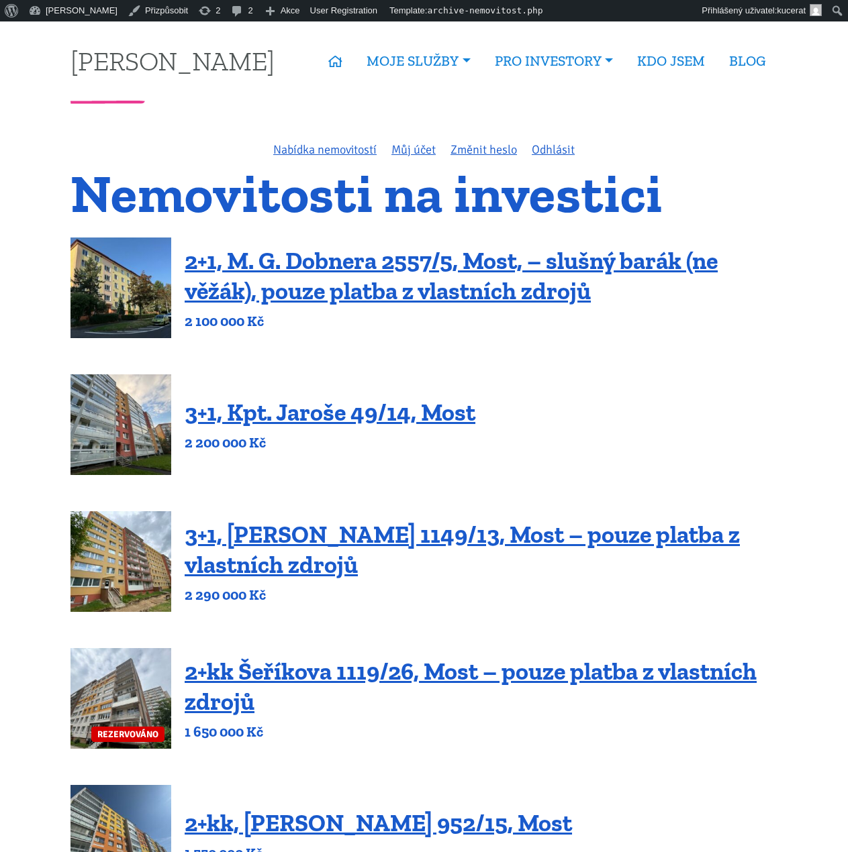
click at [709, 422] on div "3+1, Kpt. Jaroše 49/14, Most 2 200 000 Kč" at bounding box center [423, 425] width 707 height 101
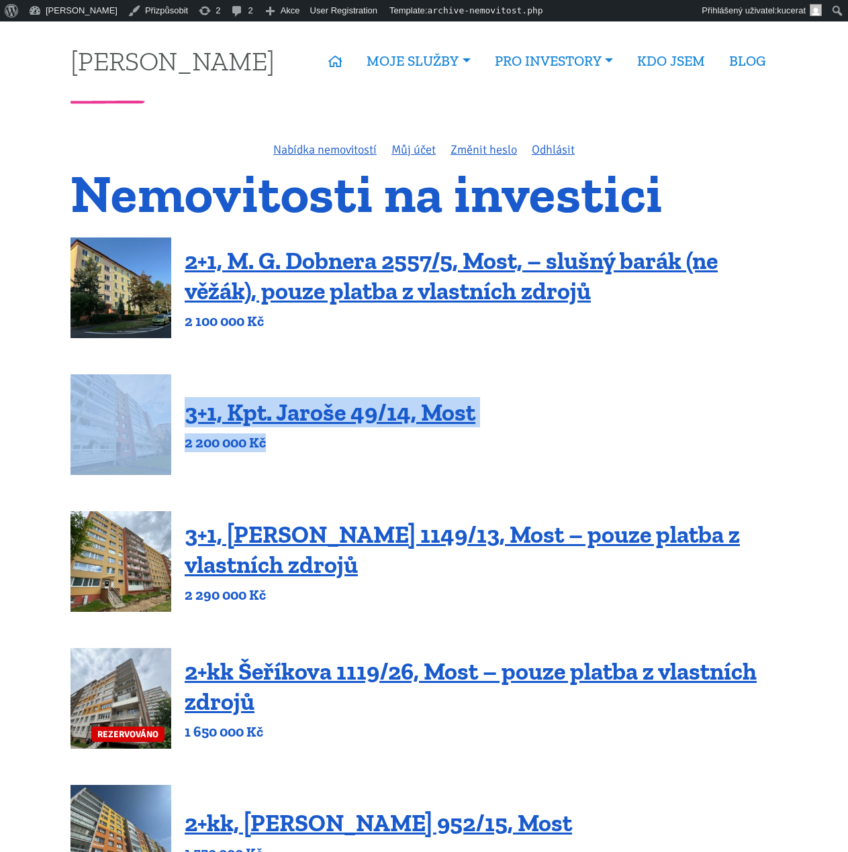
drag, startPoint x: 611, startPoint y: 464, endPoint x: 13, endPoint y: 388, distance: 603.5
drag, startPoint x: 42, startPoint y: 387, endPoint x: 556, endPoint y: 449, distance: 517.8
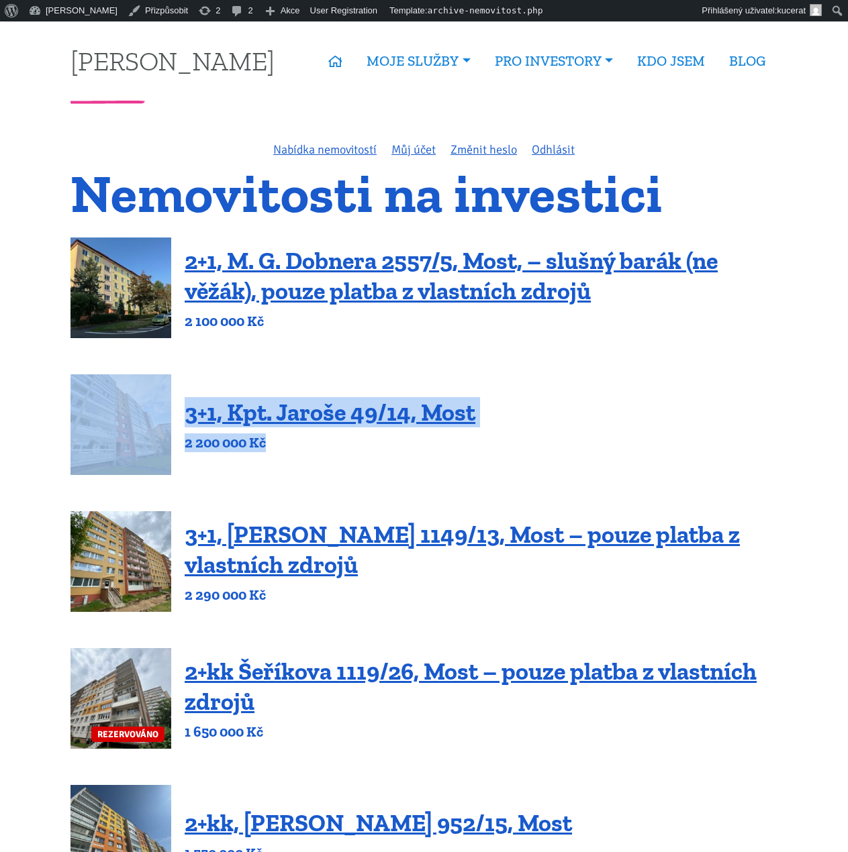
click at [556, 449] on div "3+1, Kpt. Jaroše 49/14, Most 2 200 000 Kč" at bounding box center [423, 425] width 707 height 101
drag, startPoint x: 482, startPoint y: 447, endPoint x: 62, endPoint y: 409, distance: 421.2
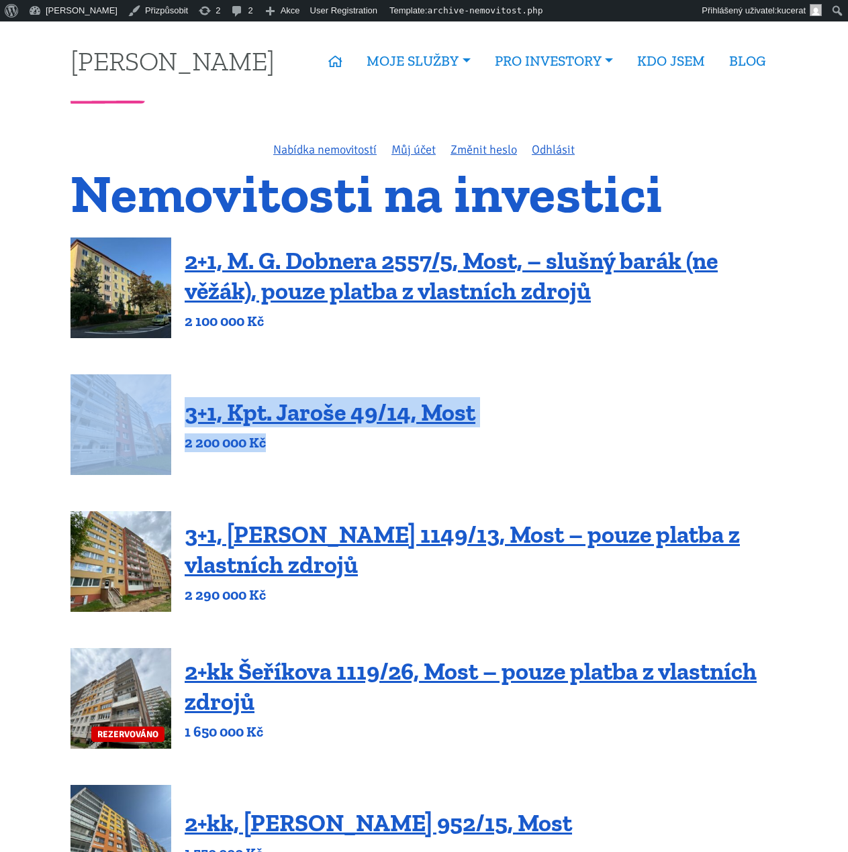
drag, startPoint x: 301, startPoint y: 430, endPoint x: 345, endPoint y: 434, distance: 44.5
click at [342, 434] on p "2 200 000 Kč" at bounding box center [330, 443] width 291 height 19
drag, startPoint x: 287, startPoint y: 436, endPoint x: 89, endPoint y: 418, distance: 198.1
click at [89, 418] on div "3+1, Kpt. Jaroše 49/14, Most 2 200 000 Kč" at bounding box center [423, 425] width 707 height 101
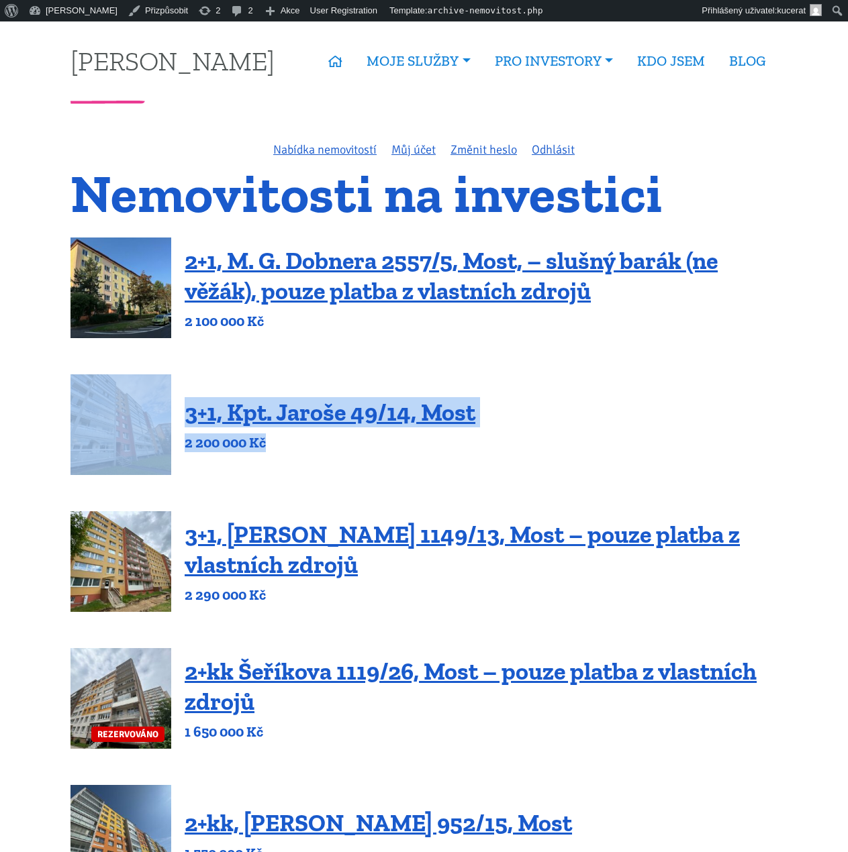
drag, startPoint x: 53, startPoint y: 411, endPoint x: 340, endPoint y: 445, distance: 289.2
click at [340, 445] on p "2 200 000 Kč" at bounding box center [330, 443] width 291 height 19
drag, startPoint x: 312, startPoint y: 444, endPoint x: 55, endPoint y: 406, distance: 259.8
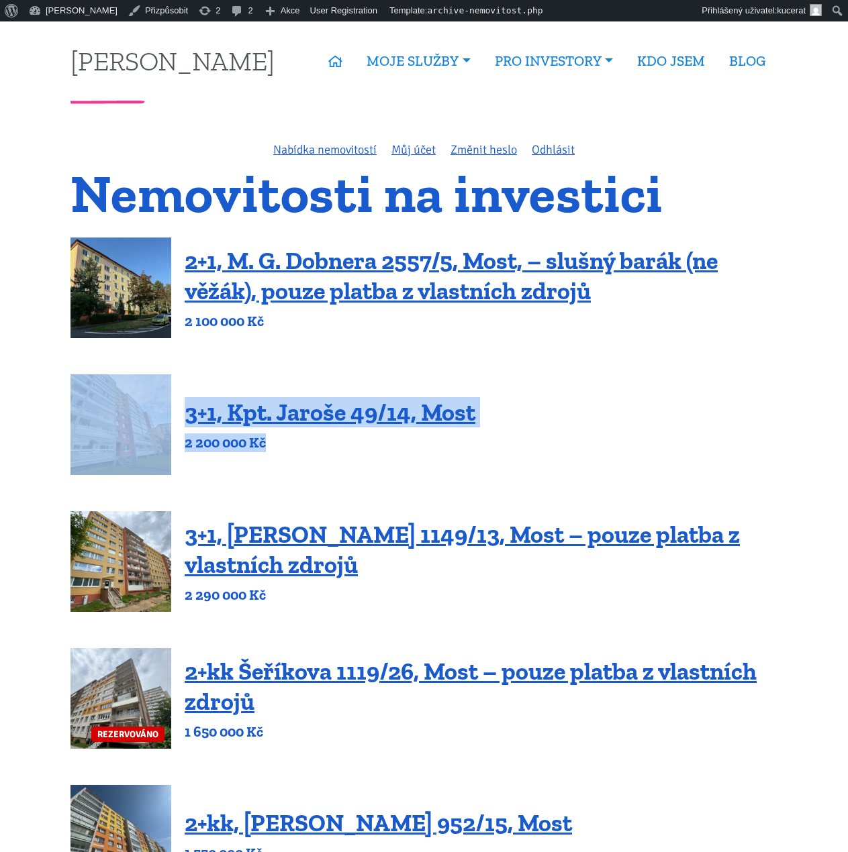
drag, startPoint x: 103, startPoint y: 403, endPoint x: 321, endPoint y: 441, distance: 220.7
click at [321, 441] on p "2 200 000 Kč" at bounding box center [330, 443] width 291 height 19
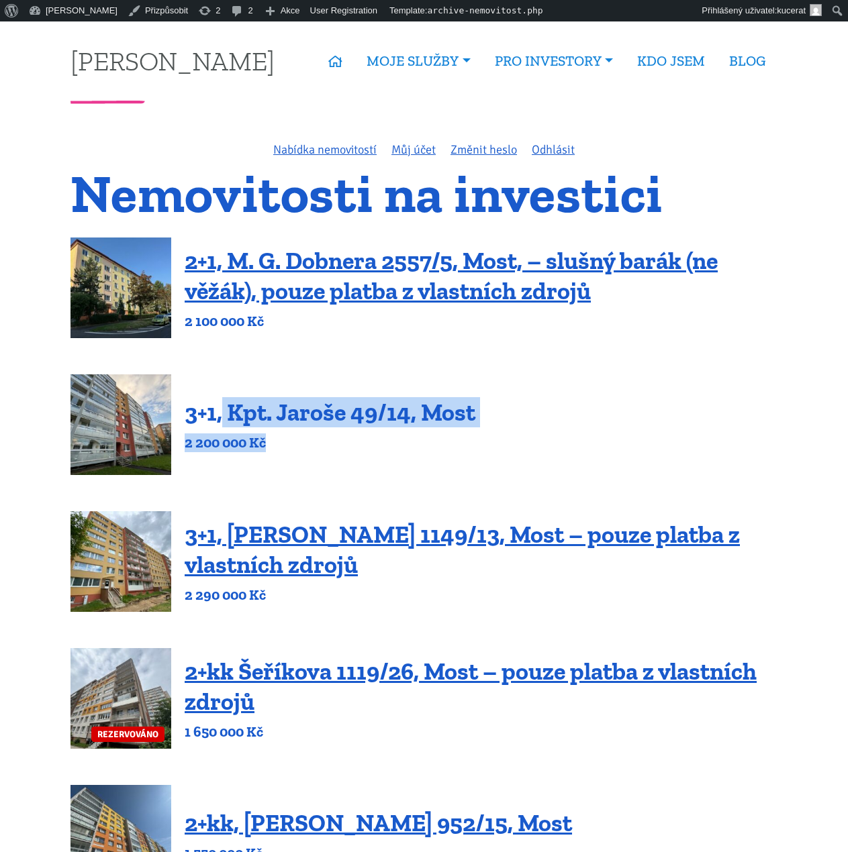
drag, startPoint x: 315, startPoint y: 444, endPoint x: 220, endPoint y: 411, distance: 100.2
click at [220, 411] on div "3+1, Kpt. Jaroše 49/14, Most 2 200 000 Kč" at bounding box center [330, 424] width 291 height 55
click at [685, 407] on div "3+1, Kpt. Jaroše 49/14, Most 2 200 000 Kč" at bounding box center [423, 425] width 707 height 101
drag, startPoint x: 436, startPoint y: 431, endPoint x: 217, endPoint y: 413, distance: 220.2
click at [217, 413] on div "3+1, Kpt. Jaroše 49/14, Most 2 200 000 Kč" at bounding box center [330, 424] width 291 height 55
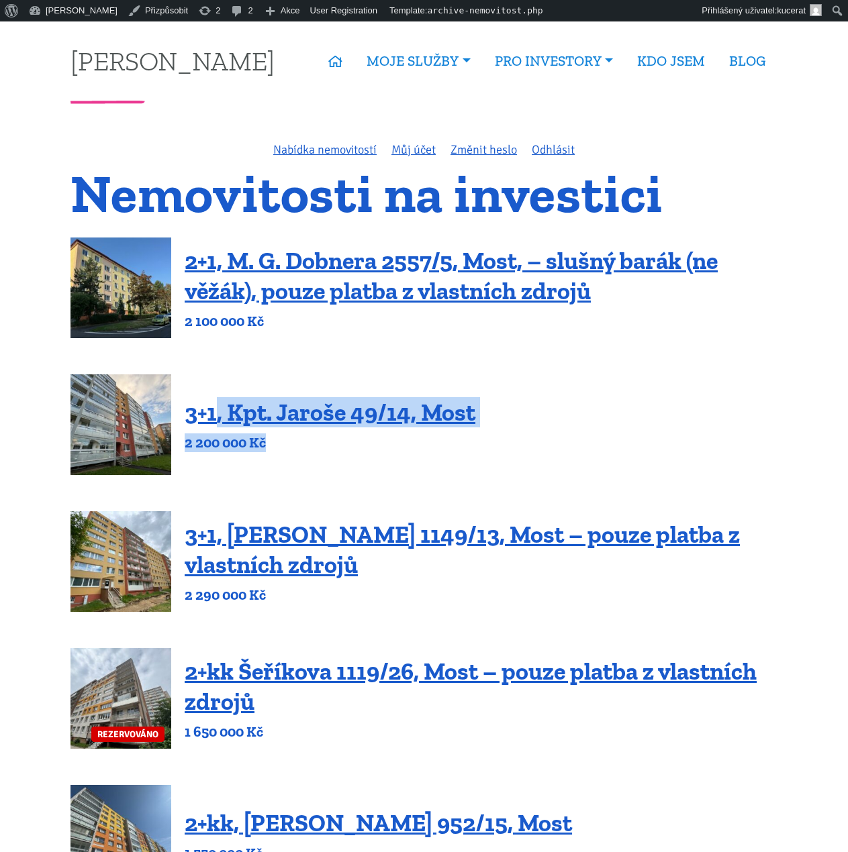
click at [600, 379] on div "3+1, Kpt. Jaroše 49/14, Most 2 200 000 Kč" at bounding box center [423, 425] width 707 height 101
click at [356, 447] on p "2 200 000 Kč" at bounding box center [330, 443] width 291 height 19
drag, startPoint x: 311, startPoint y: 444, endPoint x: 215, endPoint y: 416, distance: 100.0
click at [215, 416] on div "3+1, Kpt. Jaroše 49/14, Most 2 200 000 Kč" at bounding box center [330, 424] width 291 height 55
click at [668, 407] on div "3+1, Kpt. Jaroše 49/14, Most 2 200 000 Kč" at bounding box center [423, 425] width 707 height 101
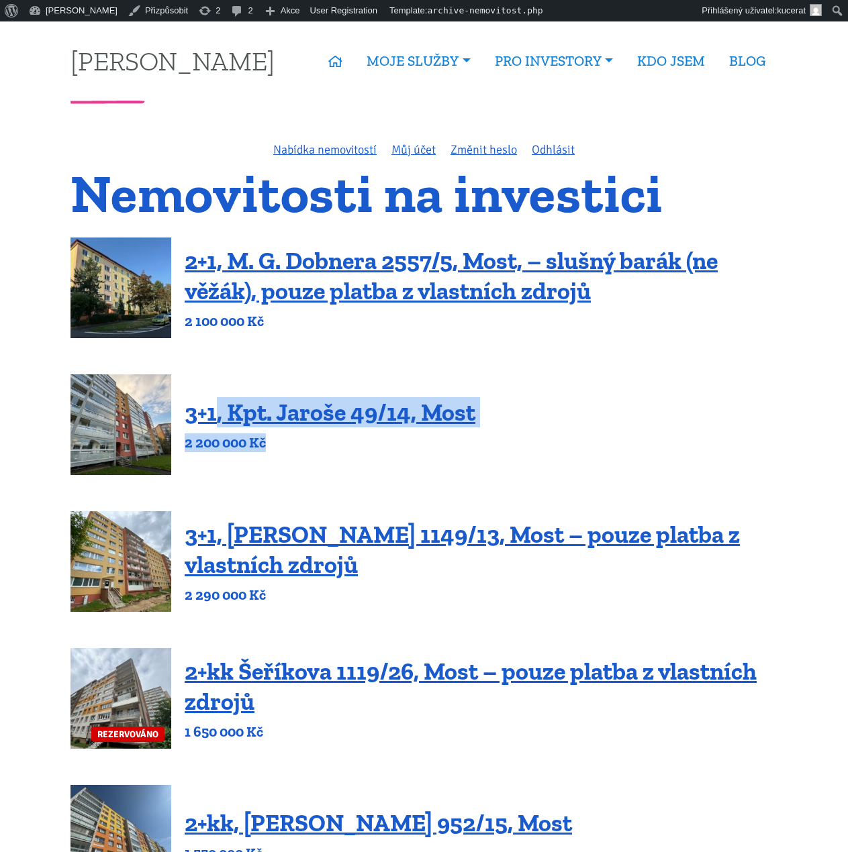
click at [295, 435] on p "2 200 000 Kč" at bounding box center [330, 443] width 291 height 19
drag, startPoint x: 285, startPoint y: 438, endPoint x: 212, endPoint y: 409, distance: 78.0
click at [212, 409] on div "3+1, Kpt. Jaroše 49/14, Most 2 200 000 Kč" at bounding box center [330, 424] width 291 height 55
click at [560, 395] on div "3+1, Kpt. Jaroše 49/14, Most 2 200 000 Kč" at bounding box center [423, 425] width 707 height 101
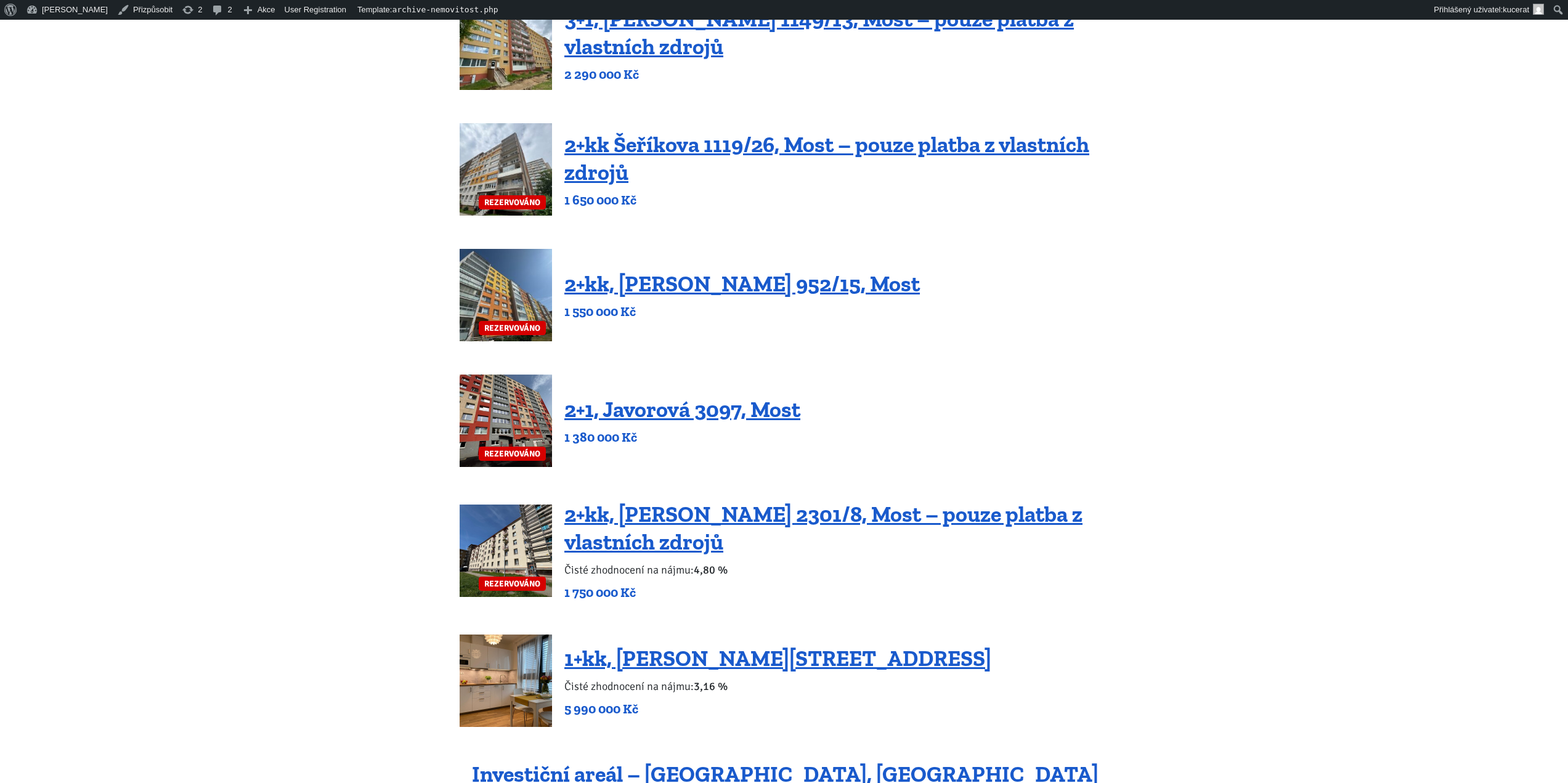
drag, startPoint x: 338, startPoint y: 234, endPoint x: 341, endPoint y: 327, distance: 93.0
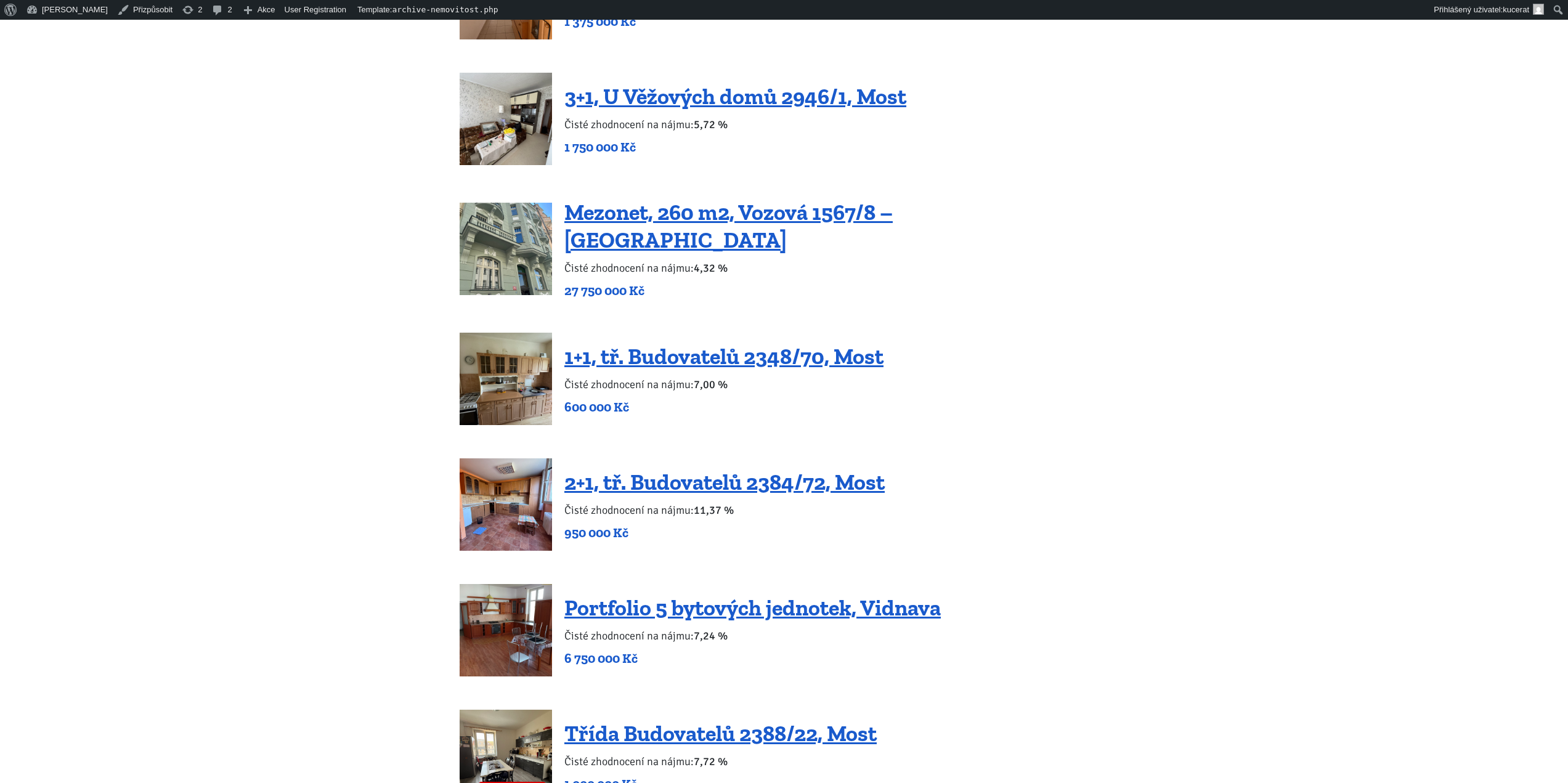
drag, startPoint x: 431, startPoint y: 393, endPoint x: 398, endPoint y: 508, distance: 119.6
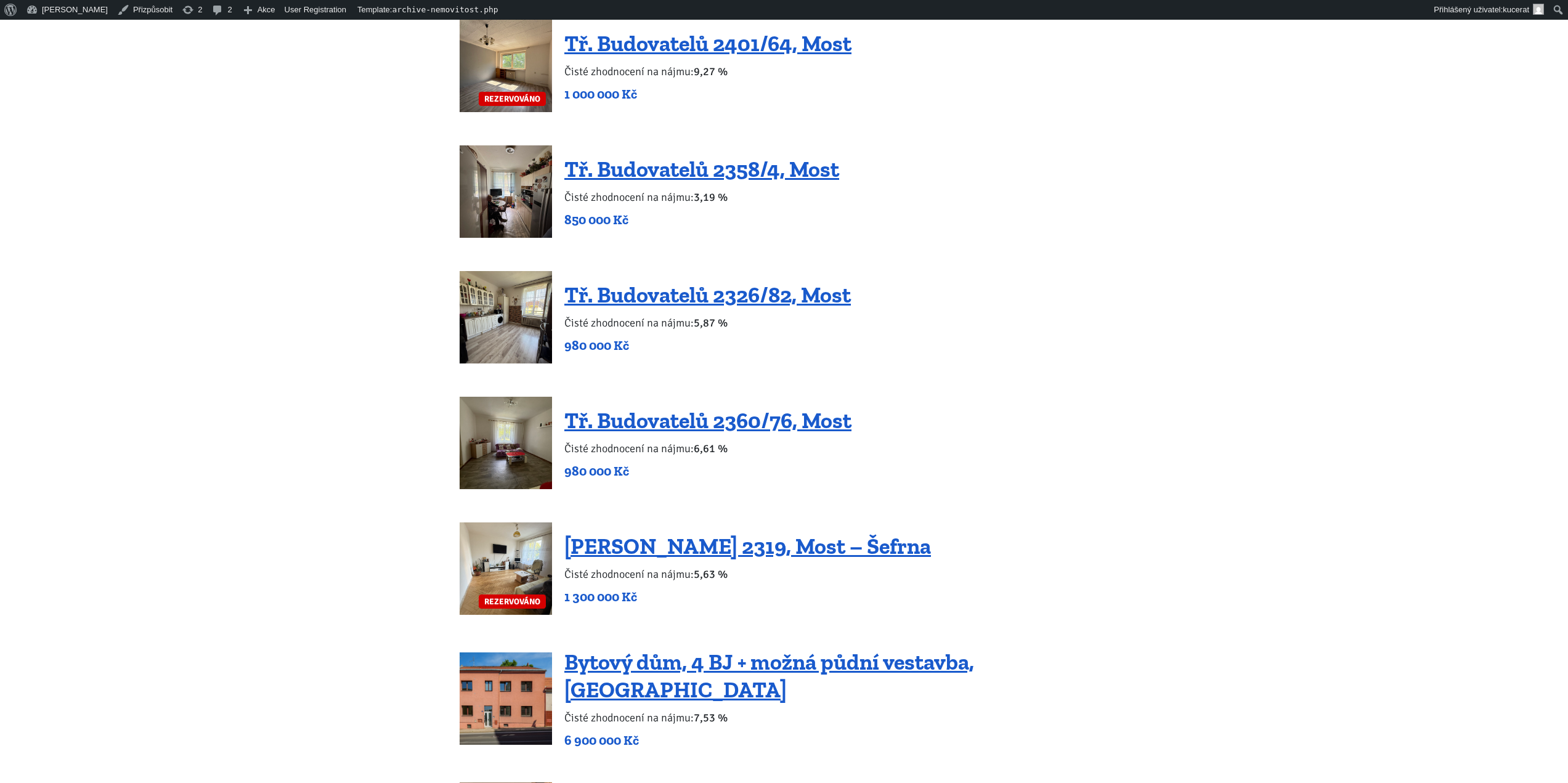
drag, startPoint x: 359, startPoint y: 435, endPoint x: 399, endPoint y: 250, distance: 189.3
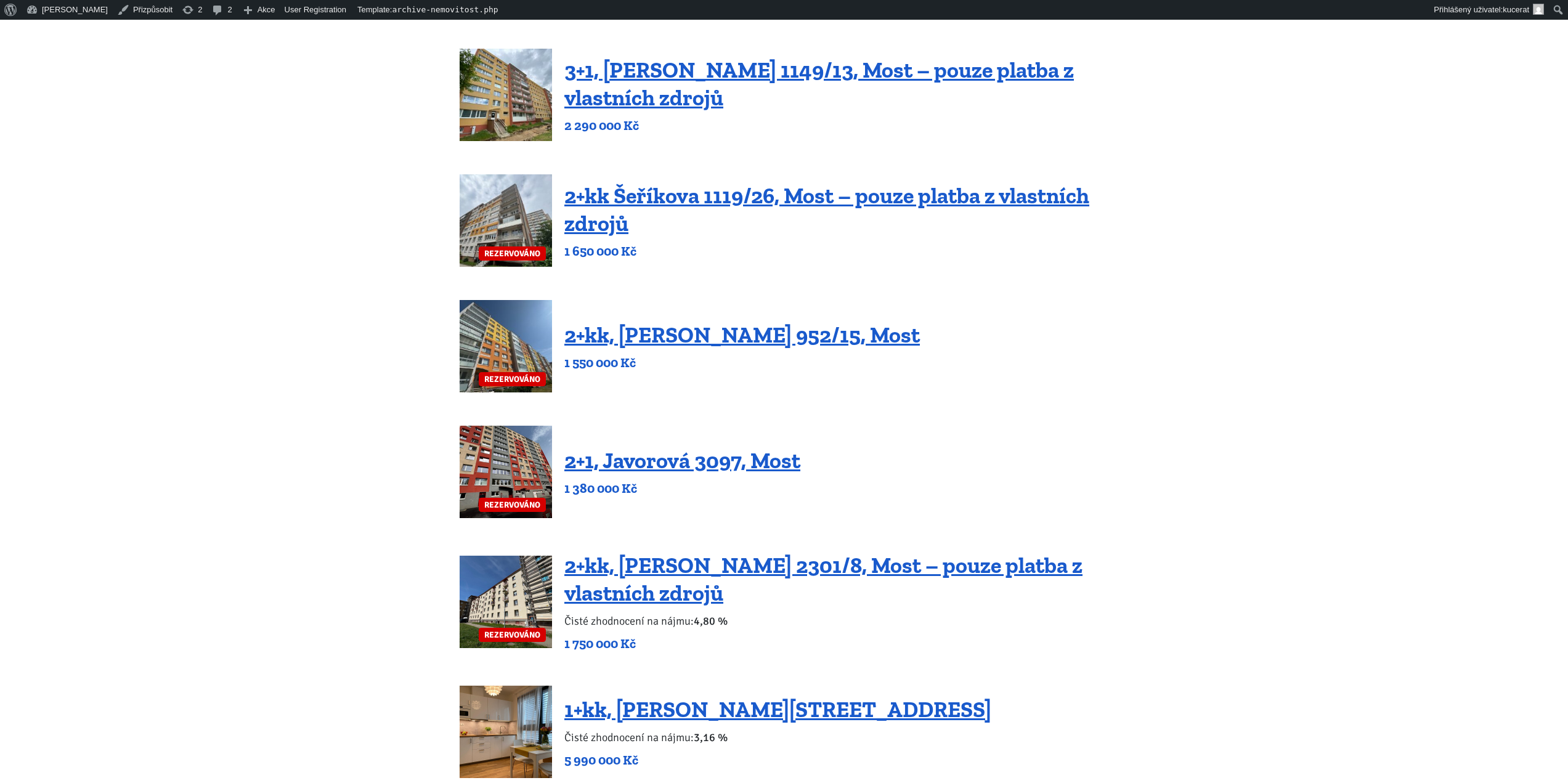
scroll to position [493, 0]
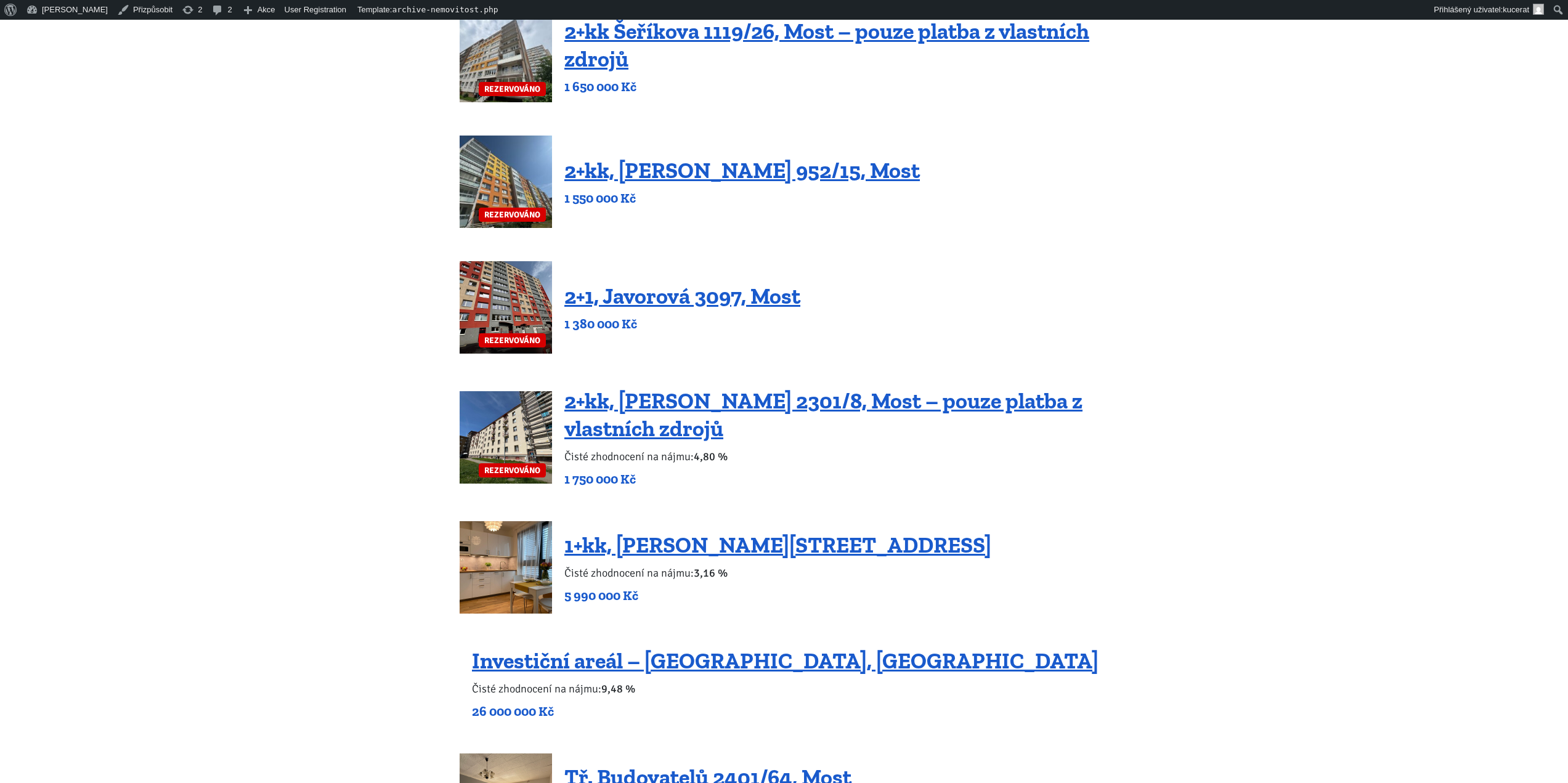
drag, startPoint x: 393, startPoint y: 401, endPoint x: 401, endPoint y: 379, distance: 23.4
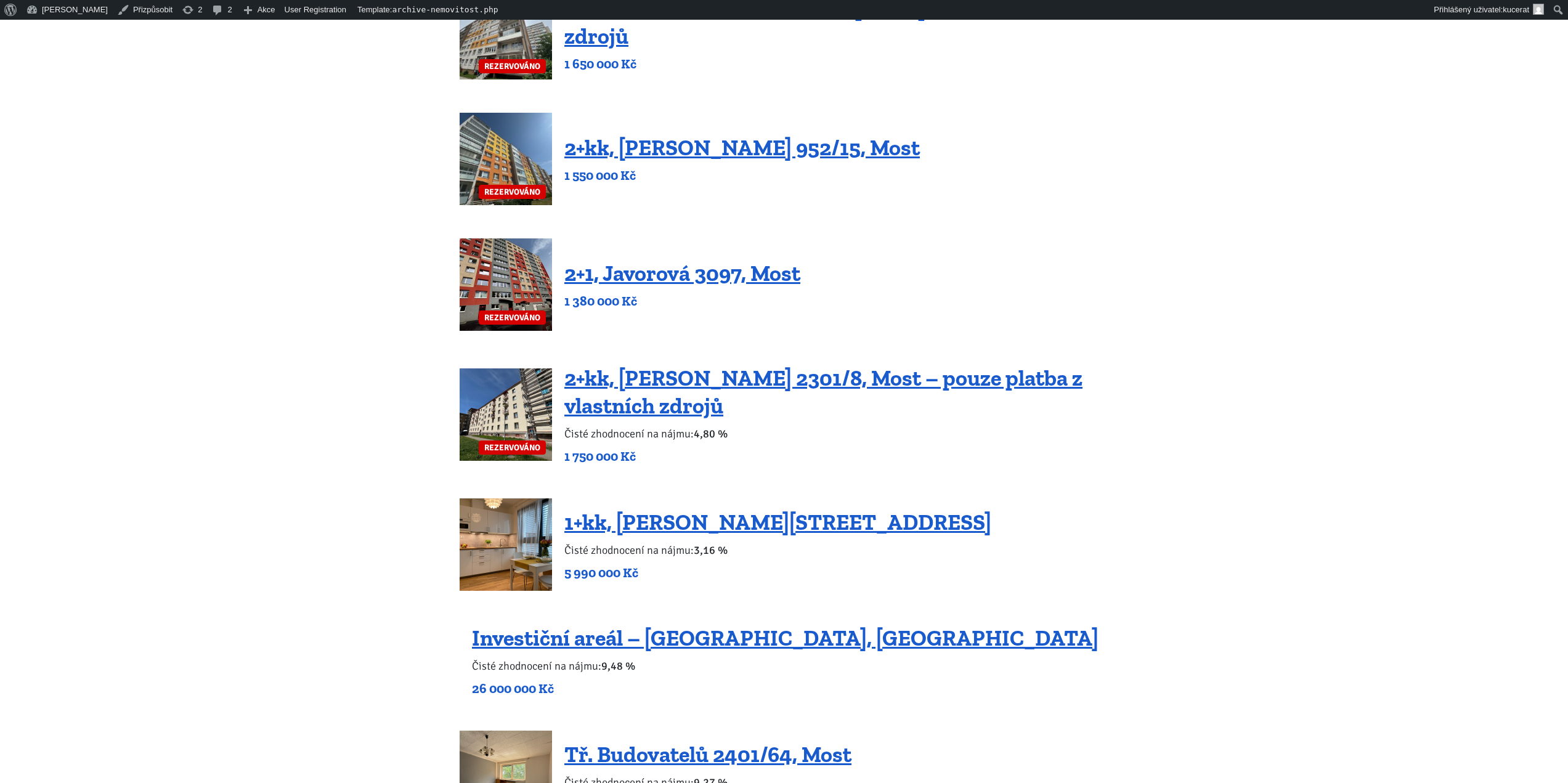
scroll to position [606, 0]
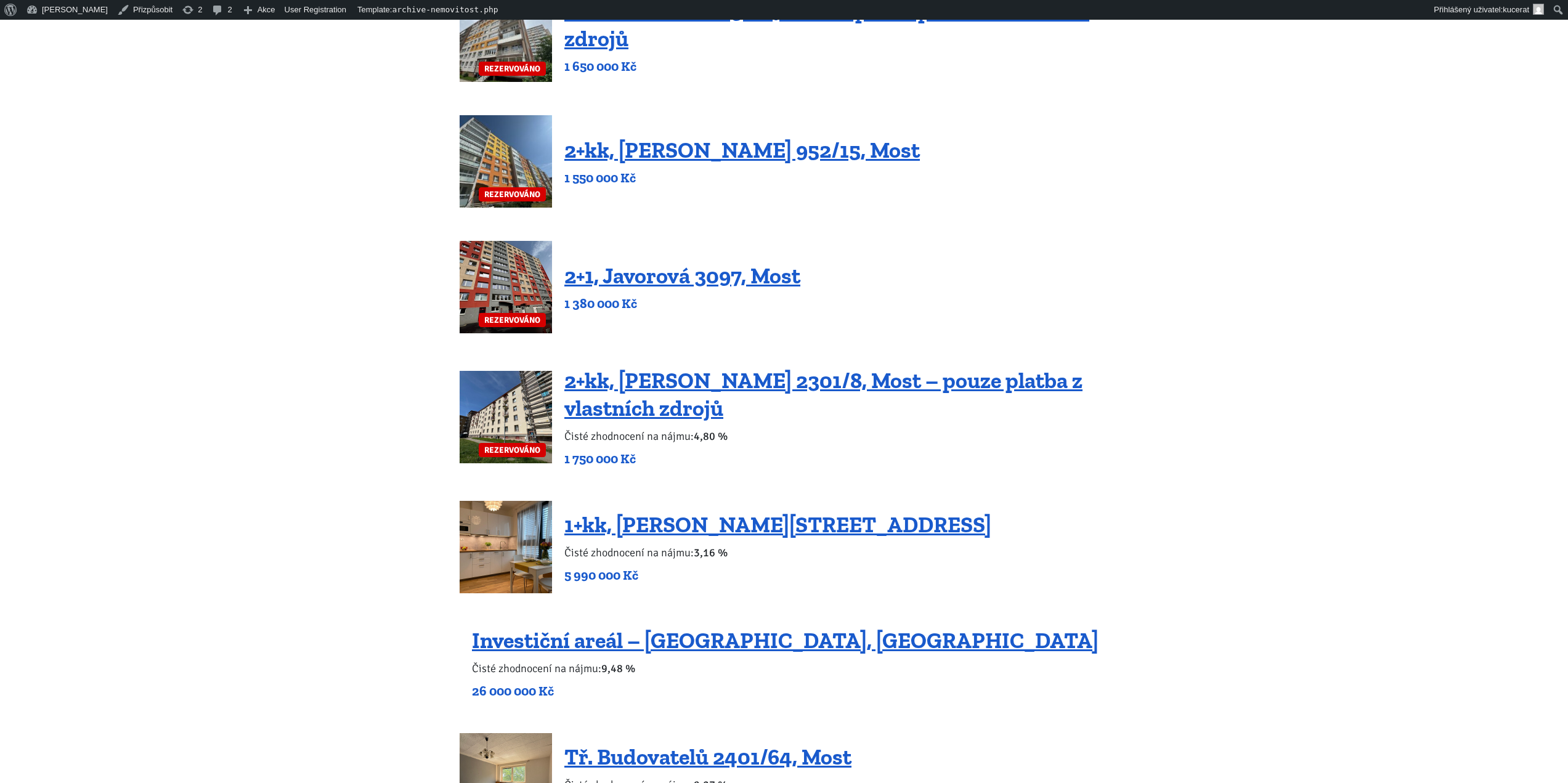
drag, startPoint x: 399, startPoint y: 375, endPoint x: 400, endPoint y: 355, distance: 20.0
click at [674, 556] on p "Čisté zhodnocení na nájmu: 3,16 %" at bounding box center [778, 553] width 427 height 17
click at [653, 560] on p "Čisté zhodnocení na nájmu: 3,16 %" at bounding box center [778, 553] width 427 height 17
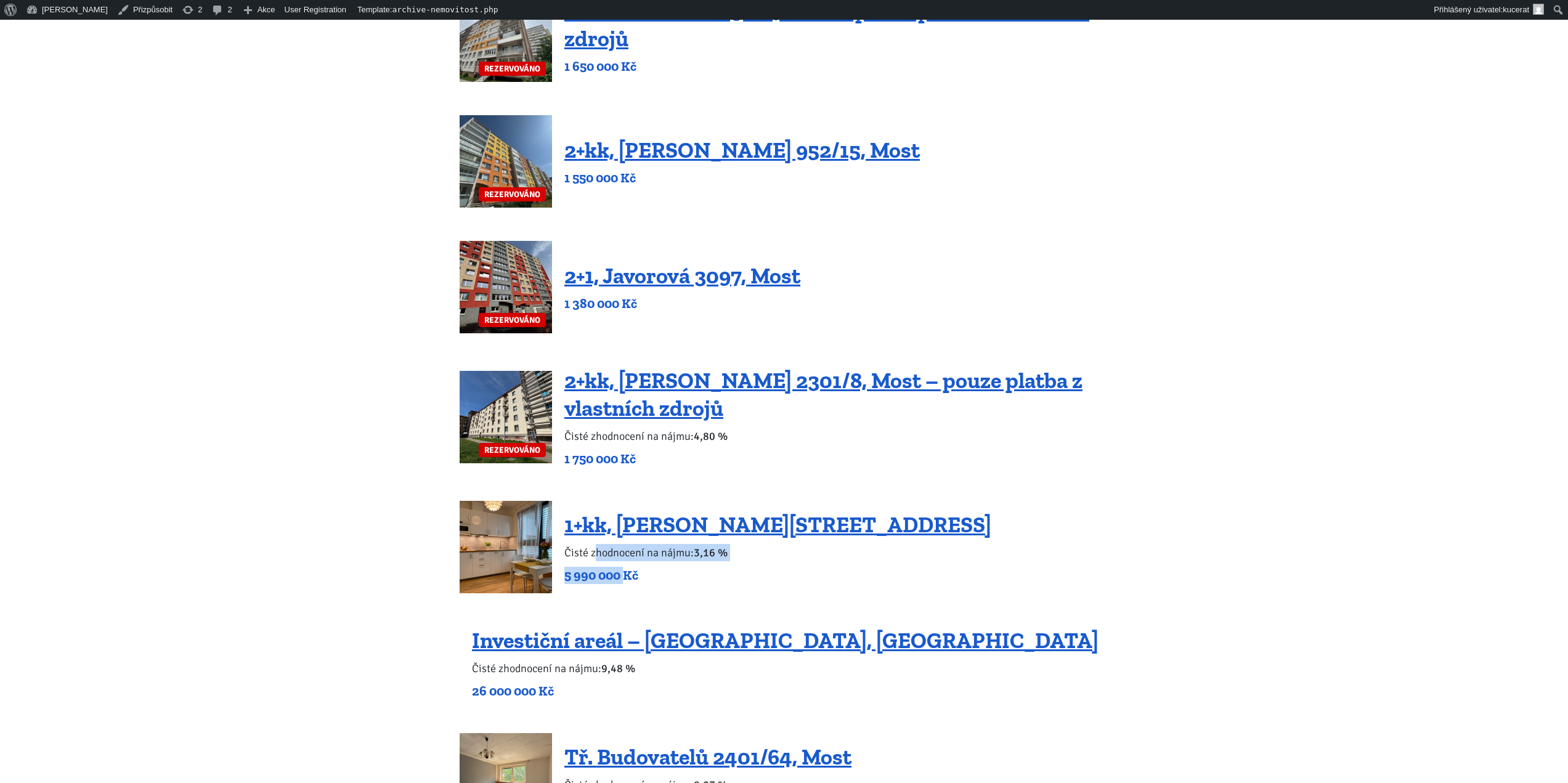
drag, startPoint x: 623, startPoint y: 576, endPoint x: 593, endPoint y: 551, distance: 39.1
click at [593, 552] on div "1+kk, [PERSON_NAME][STREET_ADDRESS] Čisté zhodnocení na nájmu: 3,16 % 5 990 000…" at bounding box center [778, 547] width 427 height 73
click at [593, 551] on p "Čisté zhodnocení na nájmu: 3,16 %" at bounding box center [778, 553] width 427 height 17
drag, startPoint x: 593, startPoint y: 550, endPoint x: 612, endPoint y: 568, distance: 26.2
click at [612, 568] on div "1+kk, [PERSON_NAME][STREET_ADDRESS] Čisté zhodnocení na nájmu: 3,16 % 5 990 000…" at bounding box center [778, 547] width 427 height 73
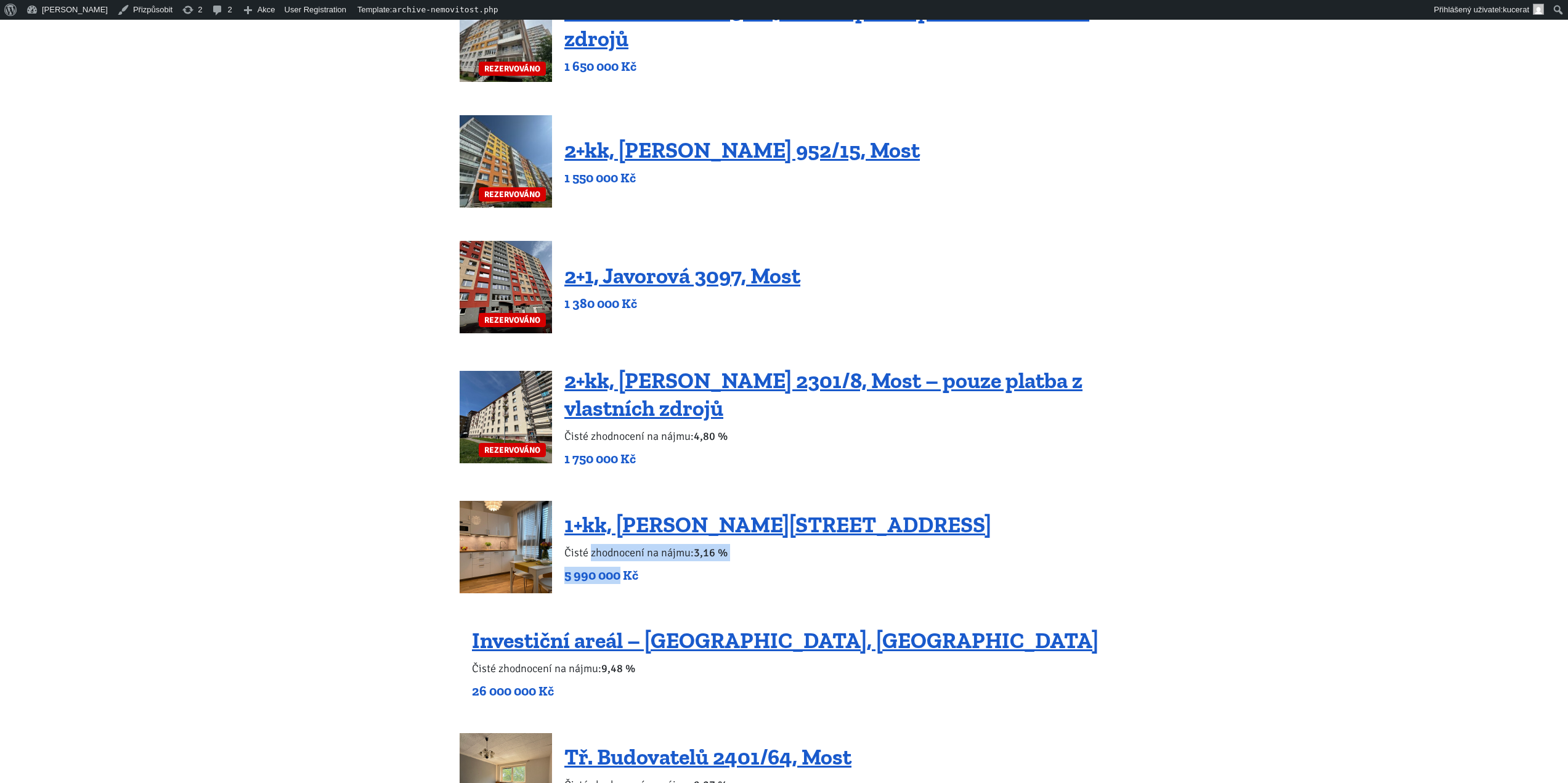
click at [613, 568] on p "5 990 000 Kč" at bounding box center [778, 575] width 427 height 17
click at [597, 589] on div "1+kk, [PERSON_NAME][STREET_ADDRESS] Čisté zhodnocení na nájmu: 3,16 % 5 990 000…" at bounding box center [784, 547] width 649 height 93
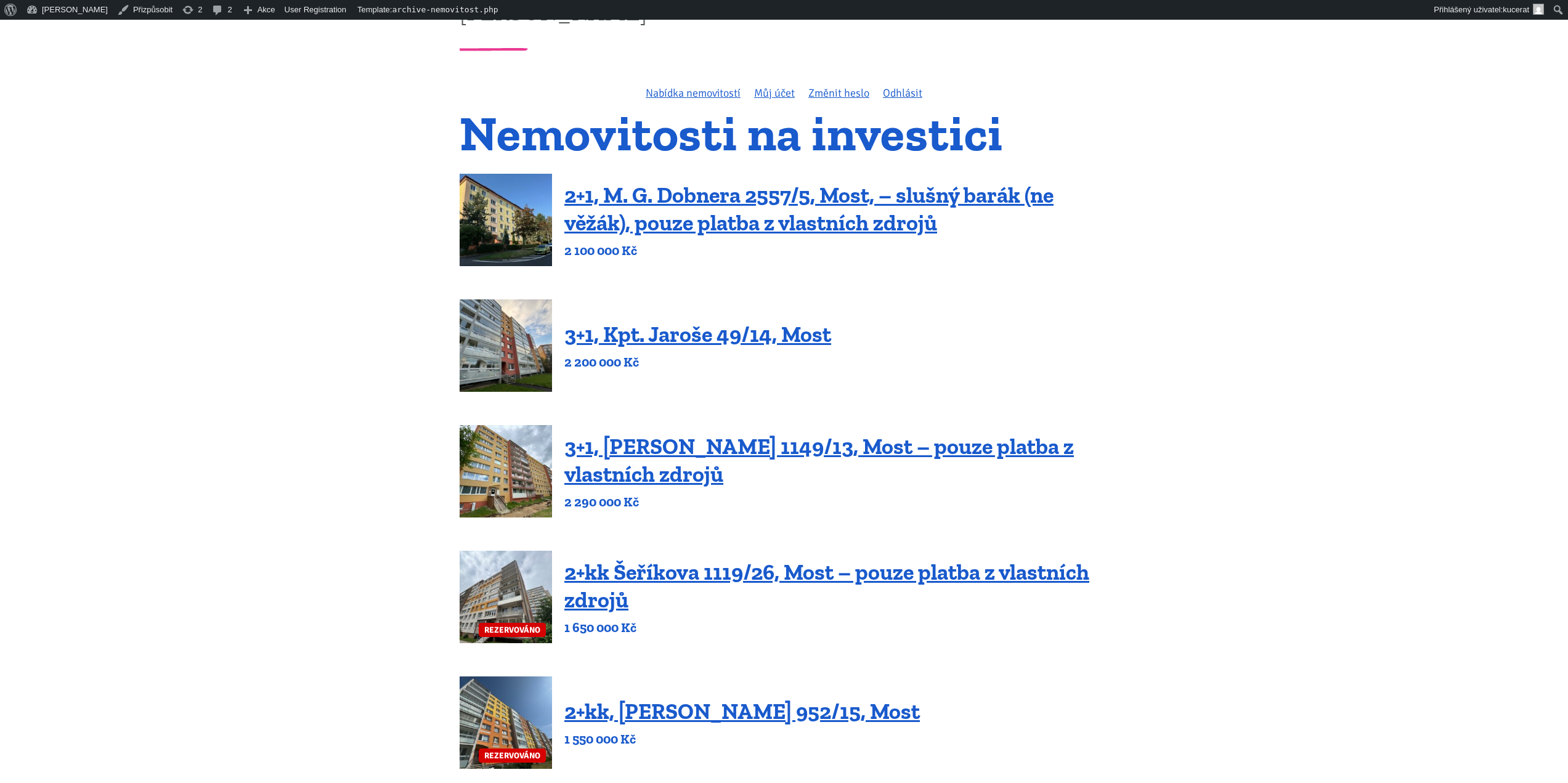
drag, startPoint x: 335, startPoint y: 490, endPoint x: 359, endPoint y: 330, distance: 161.8
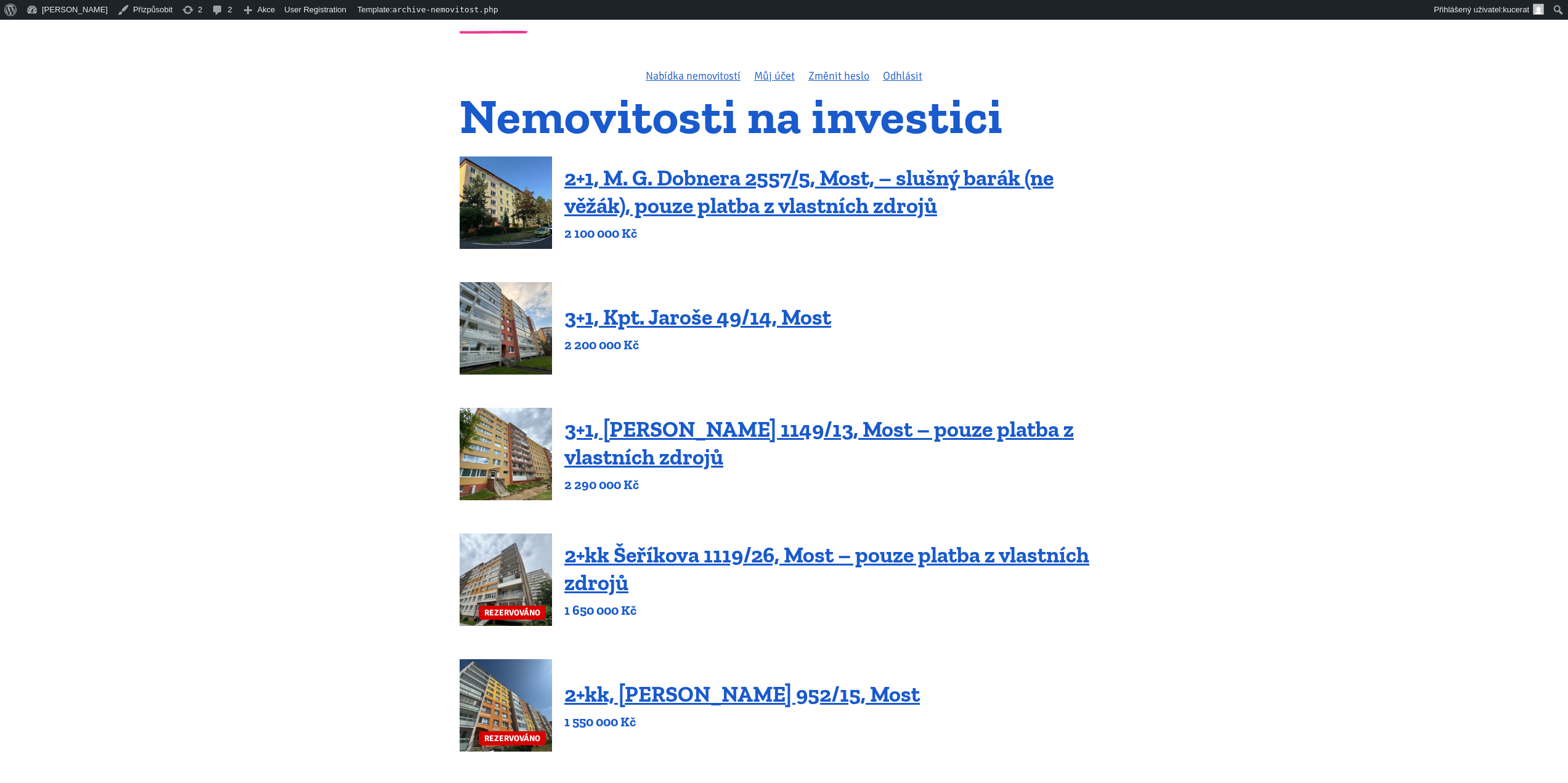
scroll to position [0, 0]
